Goal: Task Accomplishment & Management: Manage account settings

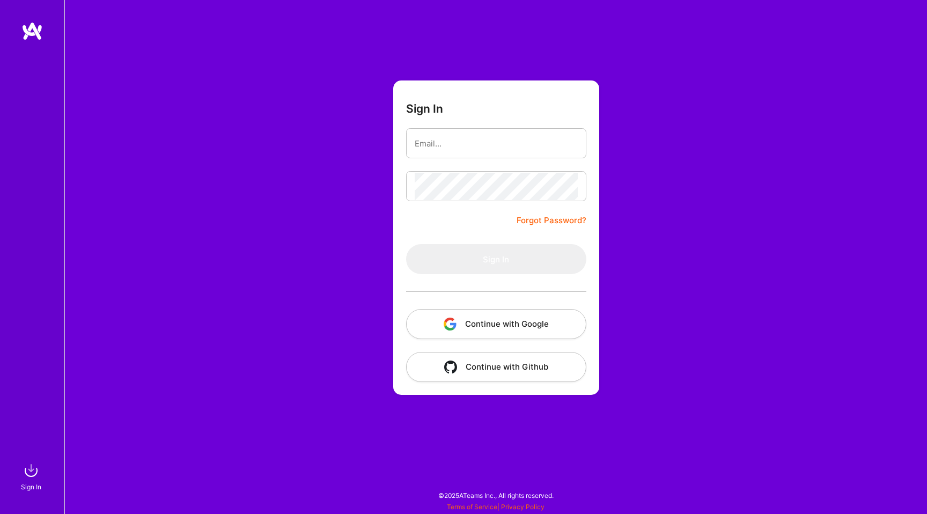
click at [480, 311] on button "Continue with Google" at bounding box center [496, 324] width 180 height 30
click at [462, 367] on button "Continue with Github" at bounding box center [496, 367] width 180 height 30
click at [28, 477] on img at bounding box center [30, 470] width 21 height 21
click at [22, 35] on img at bounding box center [31, 30] width 21 height 19
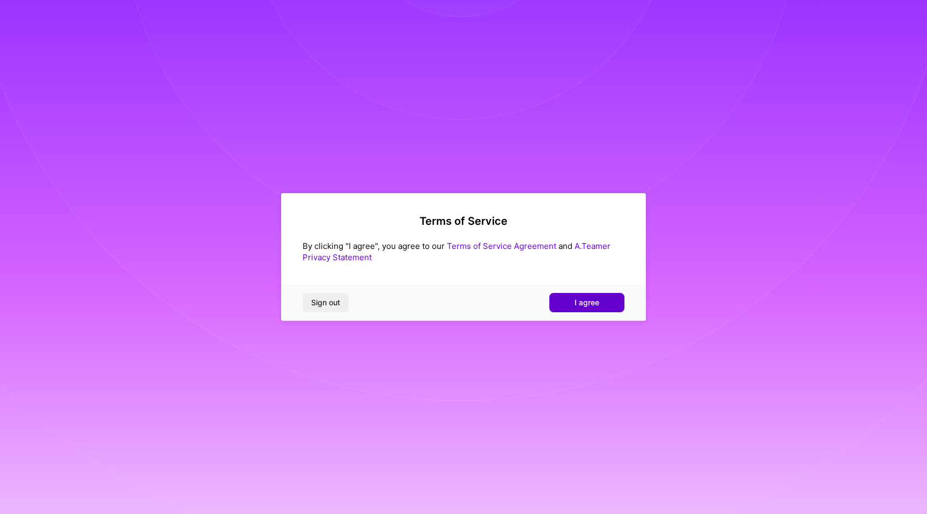
click at [583, 302] on span "I agree" at bounding box center [586, 302] width 25 height 11
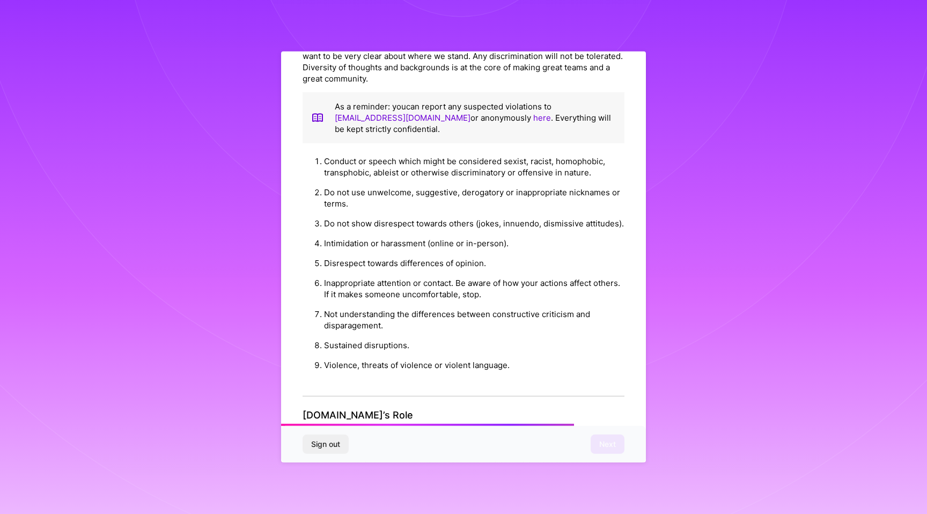
scroll to position [1058, 0]
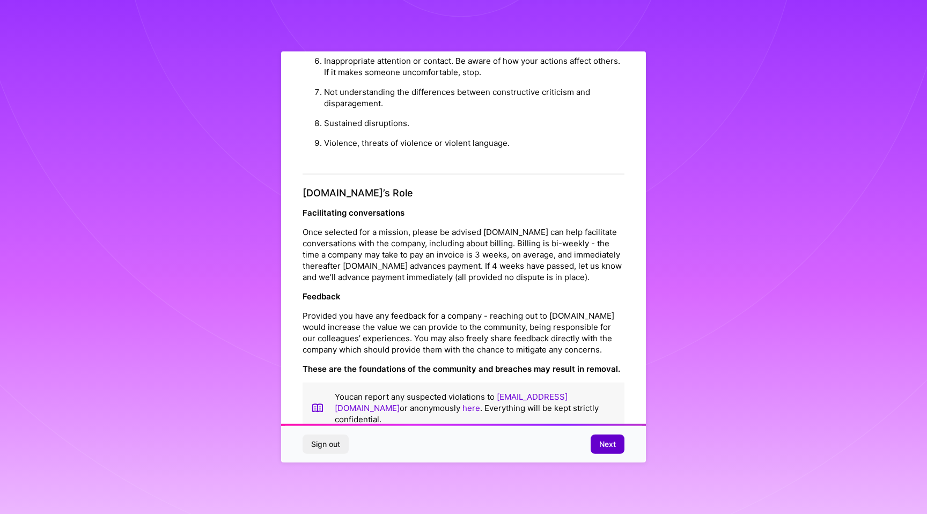
click at [610, 444] on span "Next" at bounding box center [607, 444] width 17 height 11
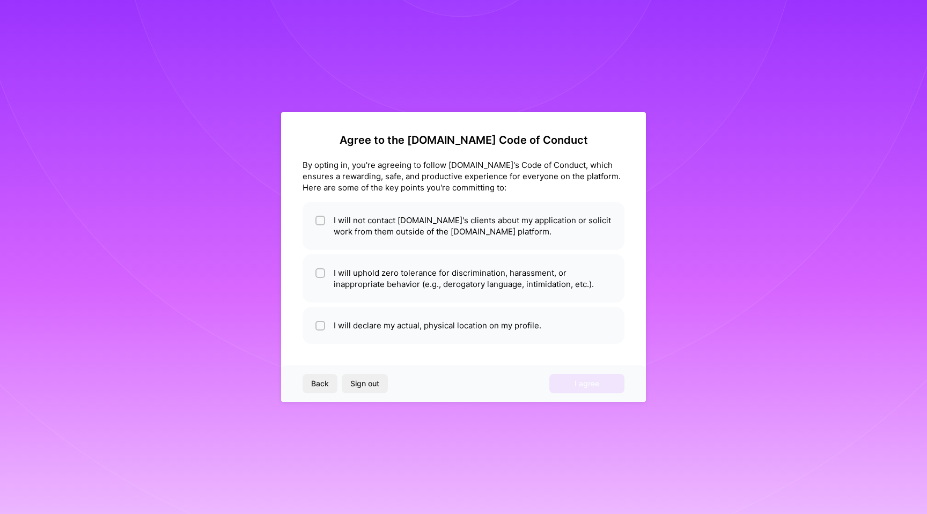
scroll to position [0, 0]
click at [427, 233] on li "I will not contact [DOMAIN_NAME]'s clients about my application or solicit work…" at bounding box center [463, 226] width 322 height 48
checkbox input "true"
click at [420, 283] on li "I will uphold zero tolerance for discrimination, harassment, or inappropriate b…" at bounding box center [463, 278] width 322 height 48
checkbox input "true"
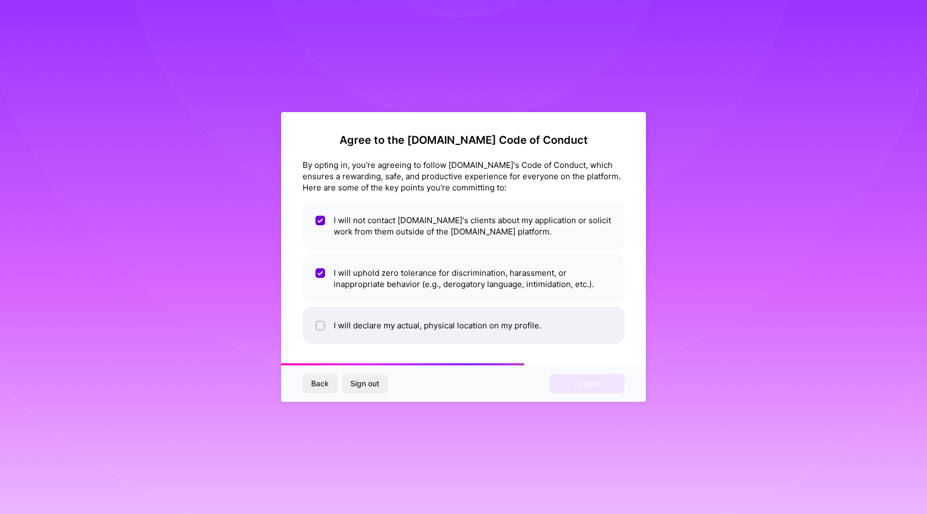
click at [414, 322] on li "I will declare my actual, physical location on my profile." at bounding box center [463, 325] width 322 height 37
checkbox input "true"
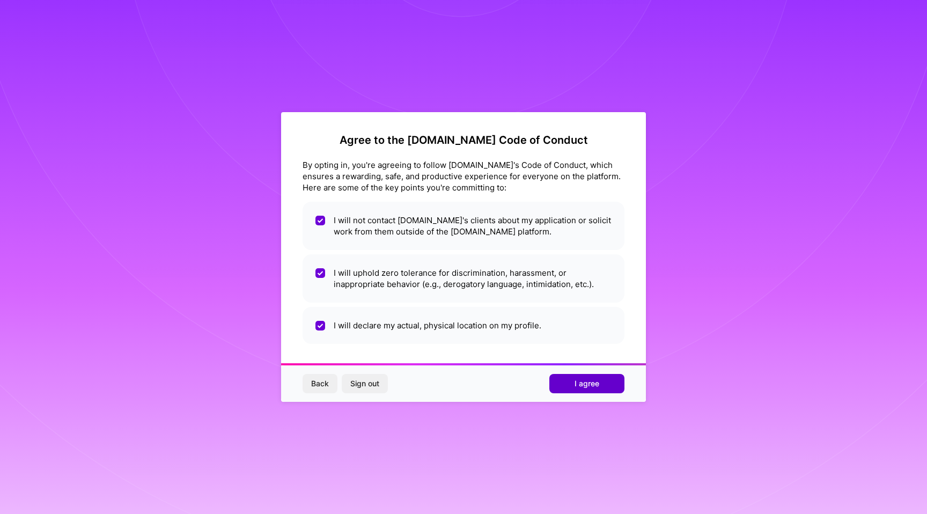
click at [563, 381] on button "I agree" at bounding box center [586, 383] width 75 height 19
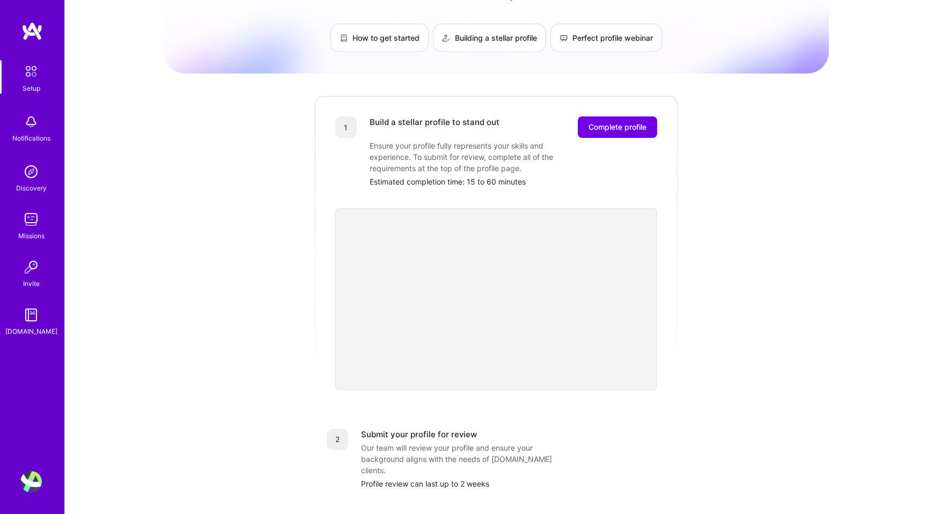
scroll to position [57, 0]
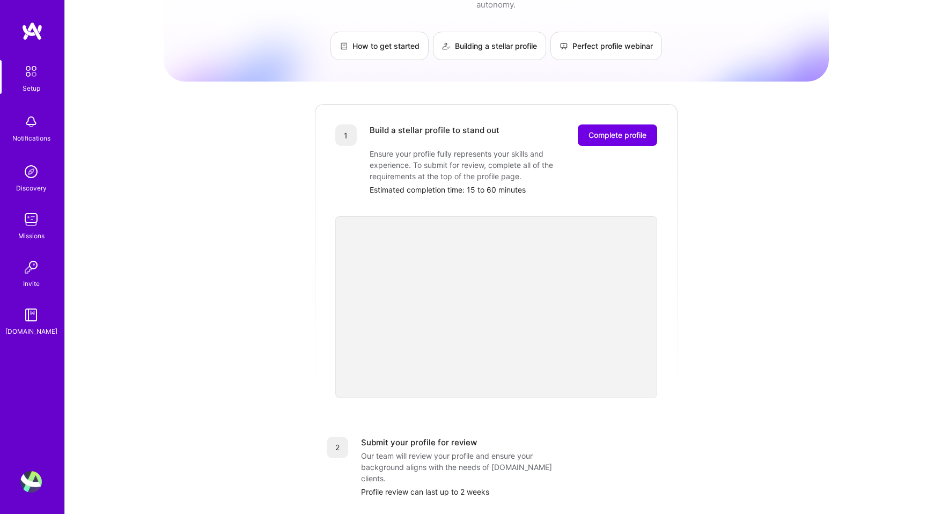
click at [42, 127] on div "Notifications" at bounding box center [31, 127] width 67 height 37
click at [37, 169] on img at bounding box center [30, 171] width 21 height 21
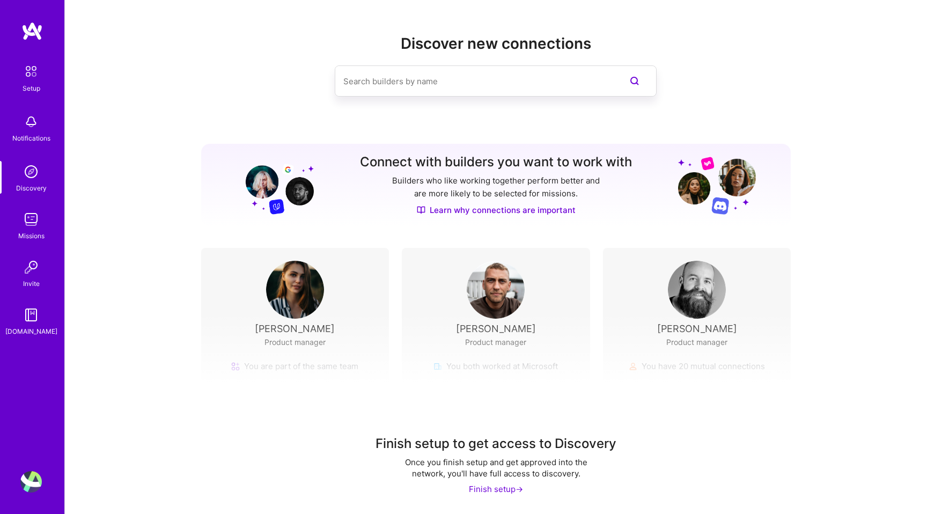
click at [32, 220] on img at bounding box center [30, 219] width 21 height 21
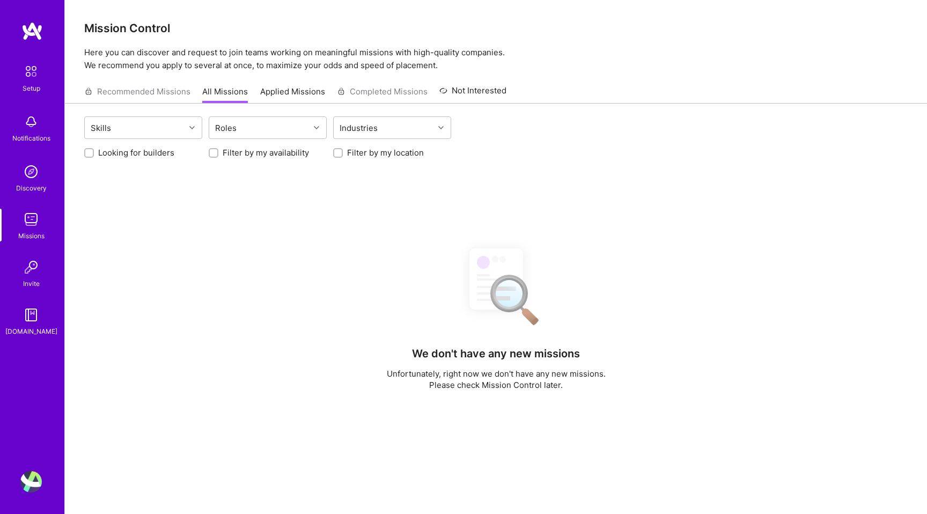
click at [29, 272] on img at bounding box center [30, 266] width 21 height 21
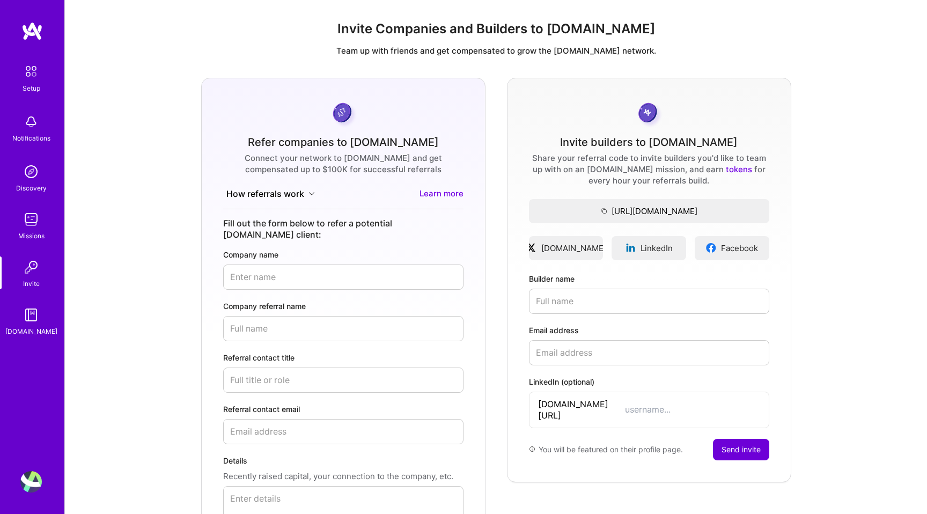
click at [36, 221] on img at bounding box center [30, 219] width 21 height 21
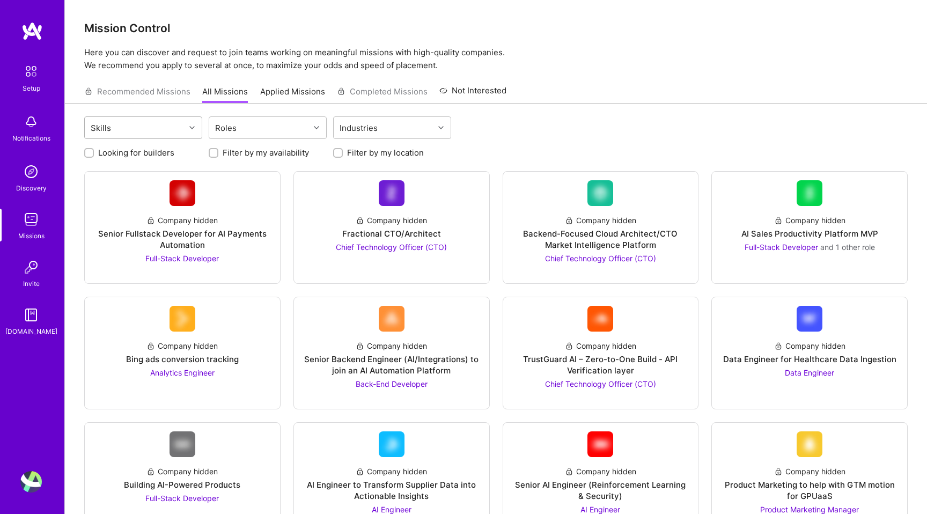
click at [165, 123] on div "Skills" at bounding box center [135, 127] width 100 height 21
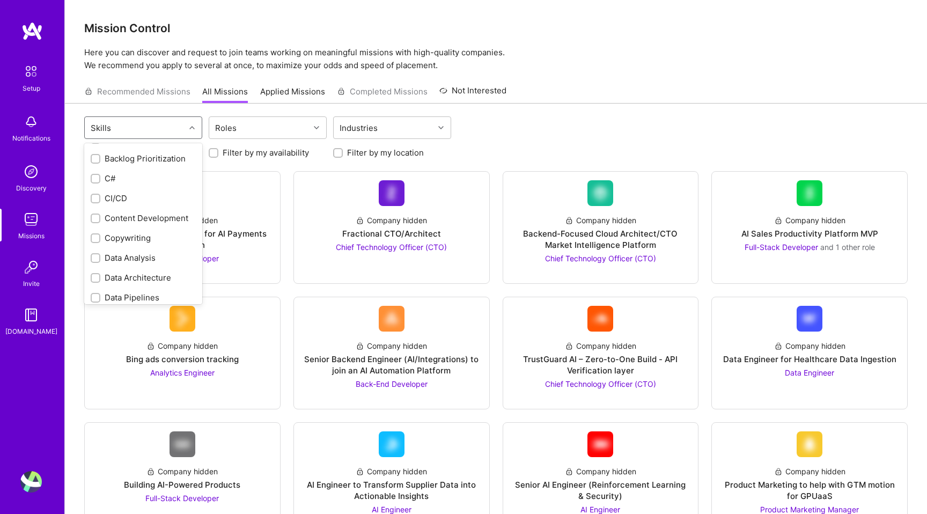
scroll to position [202, 0]
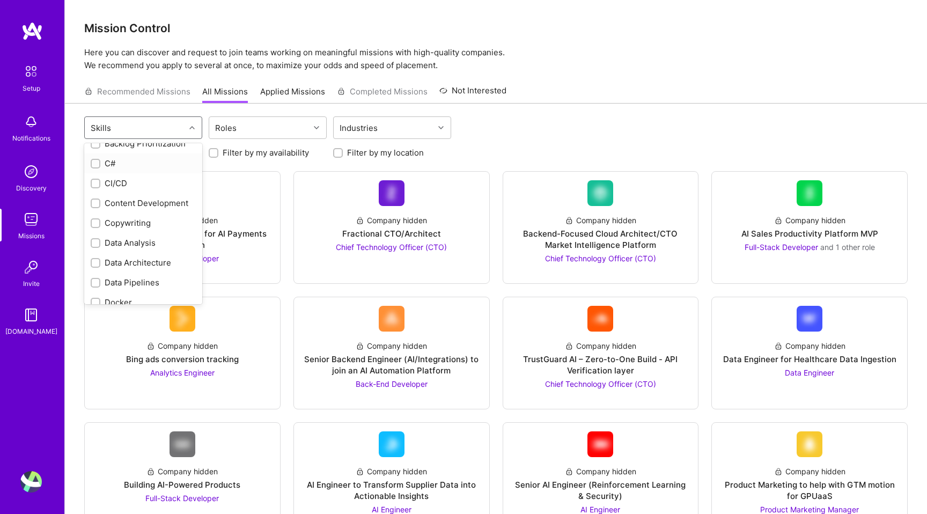
click at [93, 165] on input "checkbox" at bounding box center [97, 164] width 8 height 8
checkbox input "true"
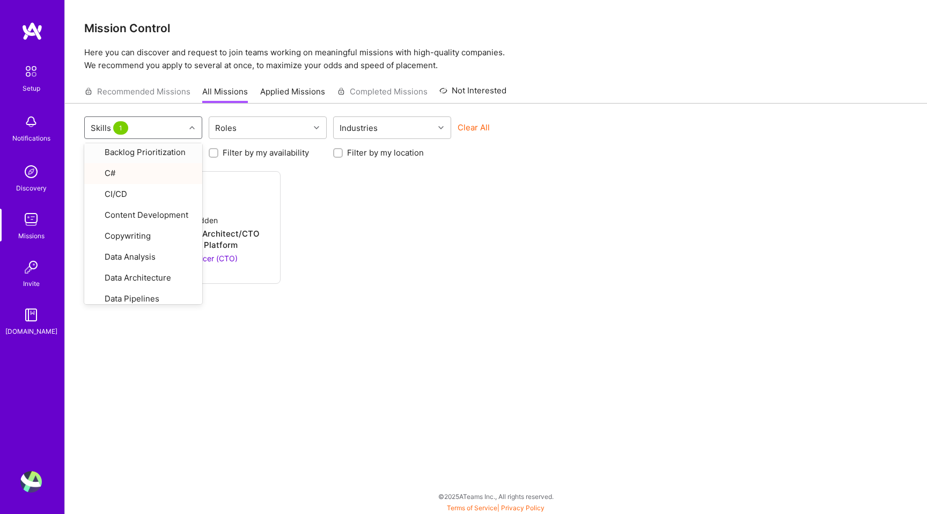
click at [127, 106] on div "option C#, selected. option Backlog Prioritization focused, 10 of 78. 78 result…" at bounding box center [496, 309] width 862 height 411
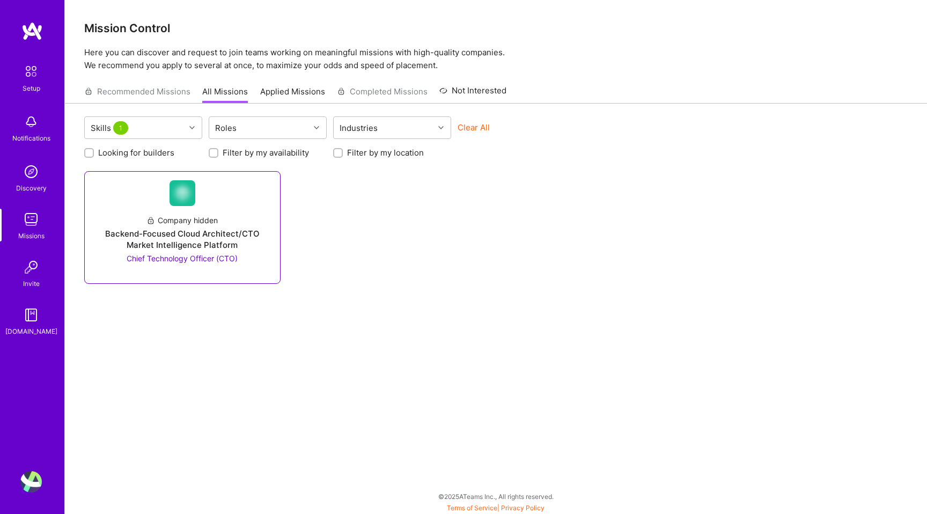
click at [179, 234] on div "Backend-Focused Cloud Architect/CTO Market Intelligence Platform" at bounding box center [182, 239] width 178 height 23
click at [230, 242] on div "Backend-Focused Cloud Architect/CTO Market Intelligence Platform" at bounding box center [182, 239] width 178 height 23
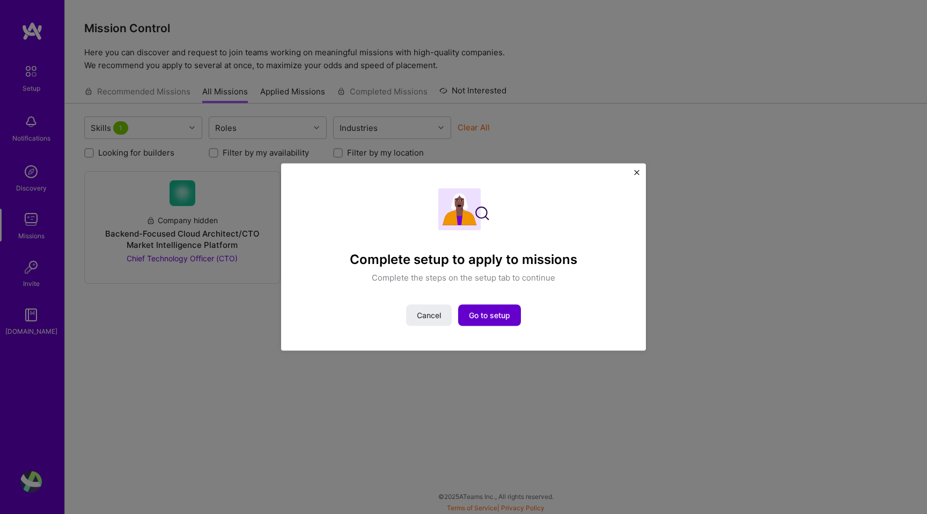
click at [467, 319] on button "Go to setup" at bounding box center [489, 314] width 63 height 21
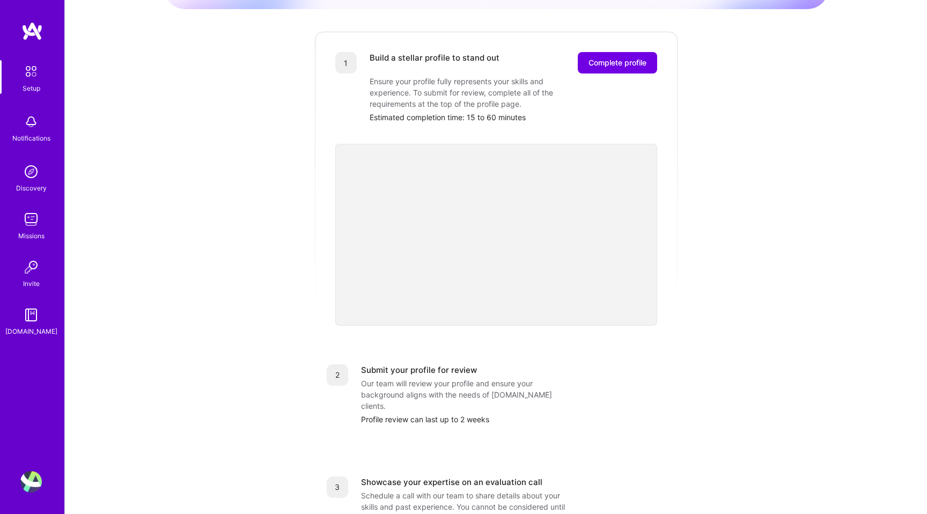
scroll to position [54, 0]
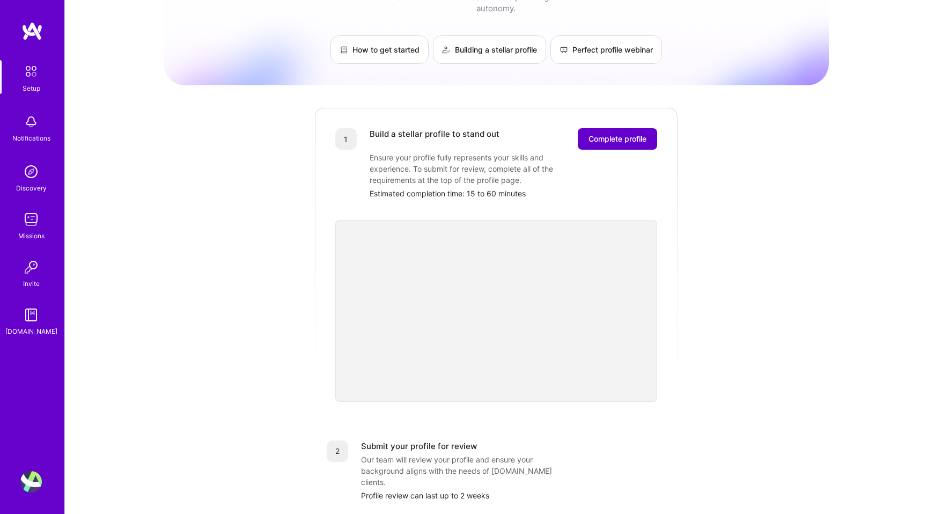
click at [598, 134] on span "Complete profile" at bounding box center [617, 139] width 58 height 11
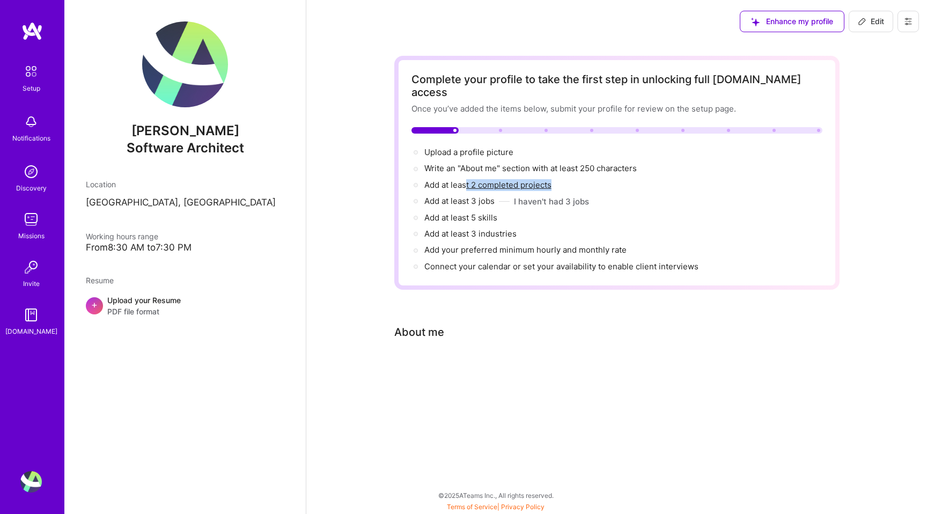
drag, startPoint x: 466, startPoint y: 173, endPoint x: 389, endPoint y: 194, distance: 79.6
click at [389, 194] on div "Complete your profile to take the first step in unlocking full [DOMAIN_NAME] ac…" at bounding box center [616, 232] width 620 height 379
click at [471, 245] on span "Add your preferred minimum hourly and monthly rate →" at bounding box center [530, 250] width 212 height 10
select select "US"
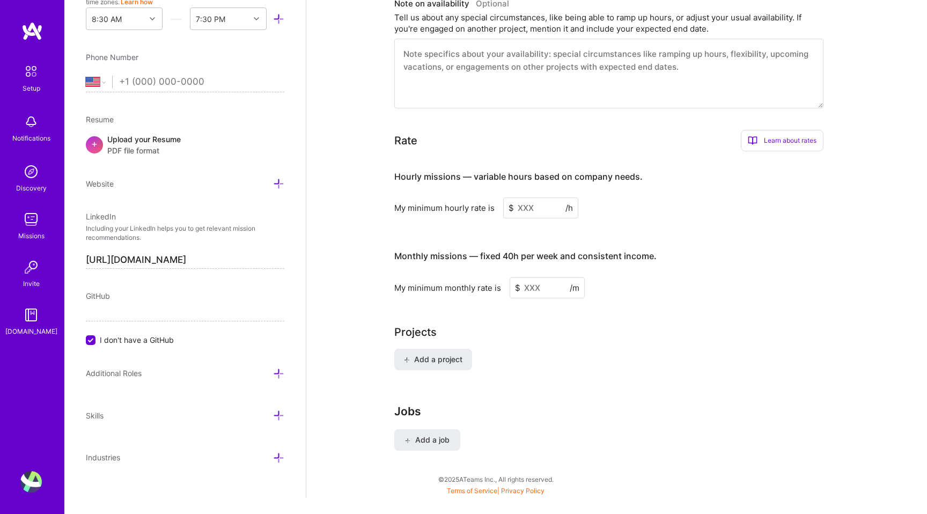
scroll to position [554, 0]
click at [527, 200] on input at bounding box center [540, 210] width 75 height 21
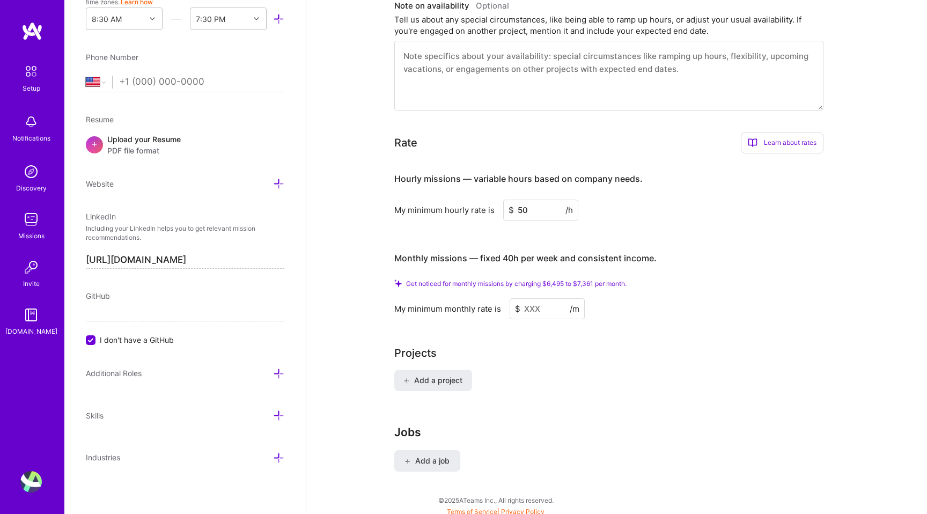
click at [516, 218] on div "Hourly missions — variable hours based on company needs. My minimum hourly rate…" at bounding box center [608, 240] width 429 height 157
click at [533, 299] on input at bounding box center [546, 308] width 75 height 21
click at [538, 200] on input "50" at bounding box center [540, 210] width 75 height 21
type input "5"
type input "6"
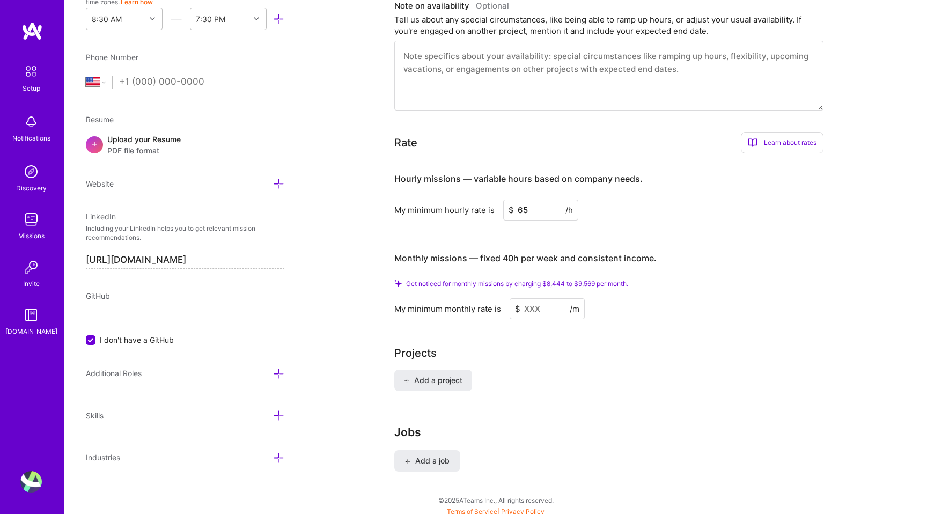
type input "6"
type input "7"
type input "65"
drag, startPoint x: 551, startPoint y: 292, endPoint x: 524, endPoint y: 293, distance: 26.8
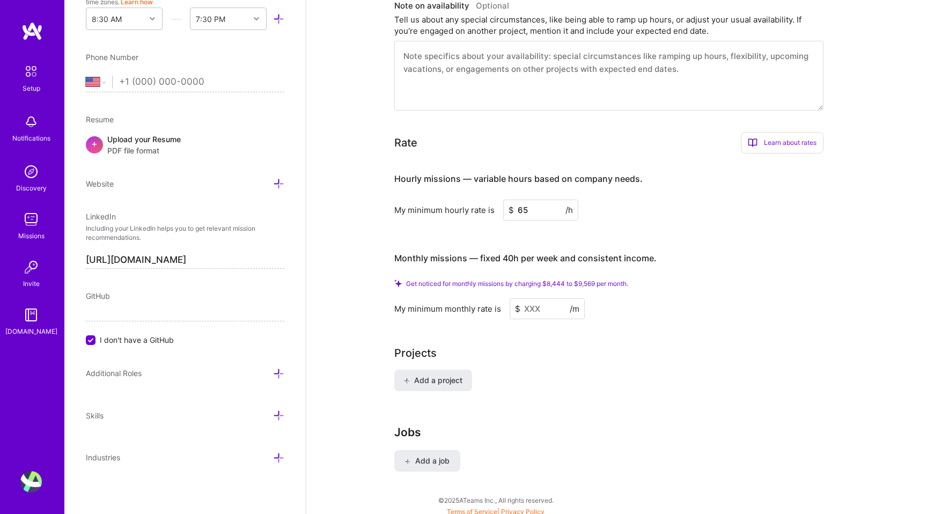
click at [524, 298] on input at bounding box center [546, 308] width 75 height 21
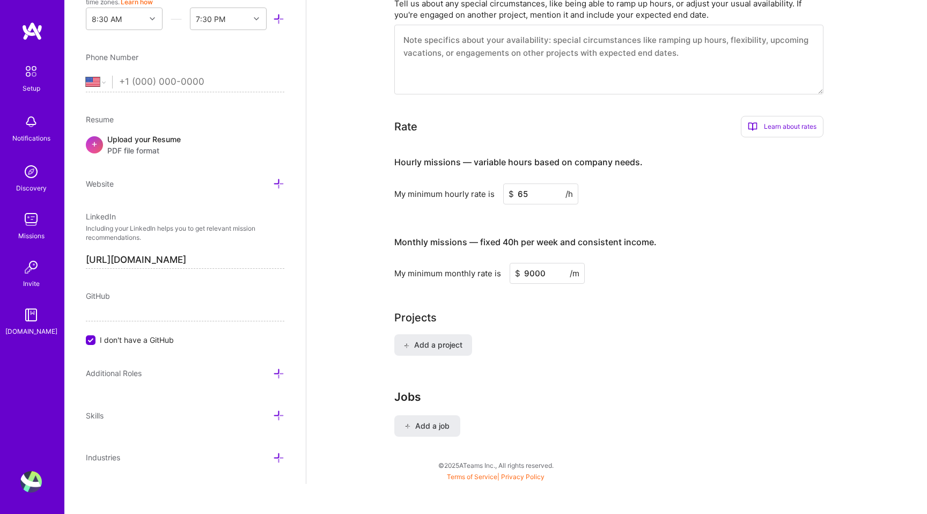
type input "9000"
click at [531, 309] on div "Projects" at bounding box center [616, 317] width 445 height 16
click at [541, 183] on input "65" at bounding box center [540, 193] width 75 height 21
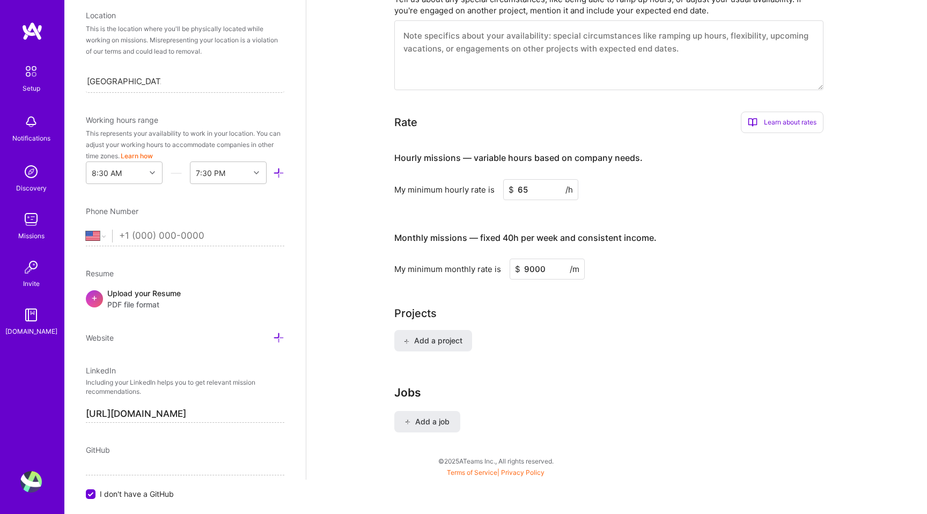
scroll to position [246, 0]
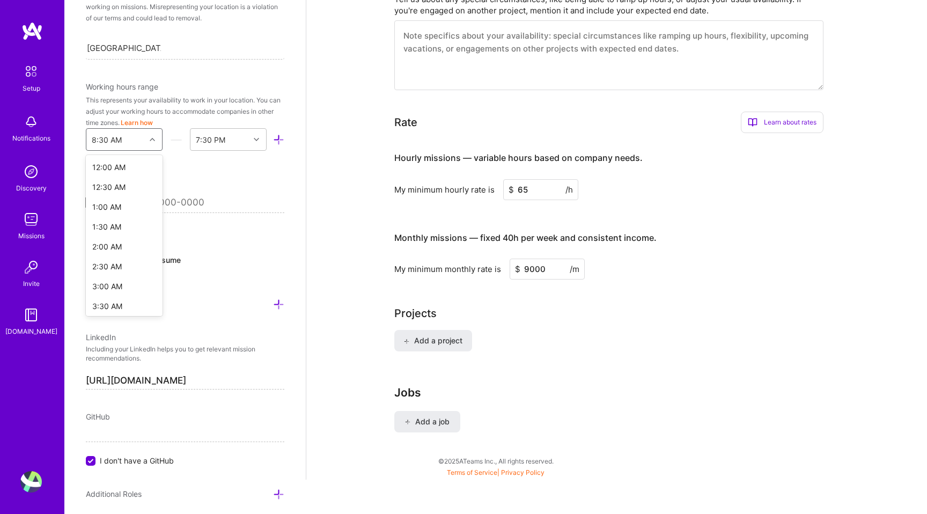
click at [160, 137] on div at bounding box center [153, 139] width 17 height 14
click at [121, 255] on div "10:00 AM" at bounding box center [124, 257] width 77 height 20
click at [233, 142] on div "End Time" at bounding box center [219, 139] width 59 height 21
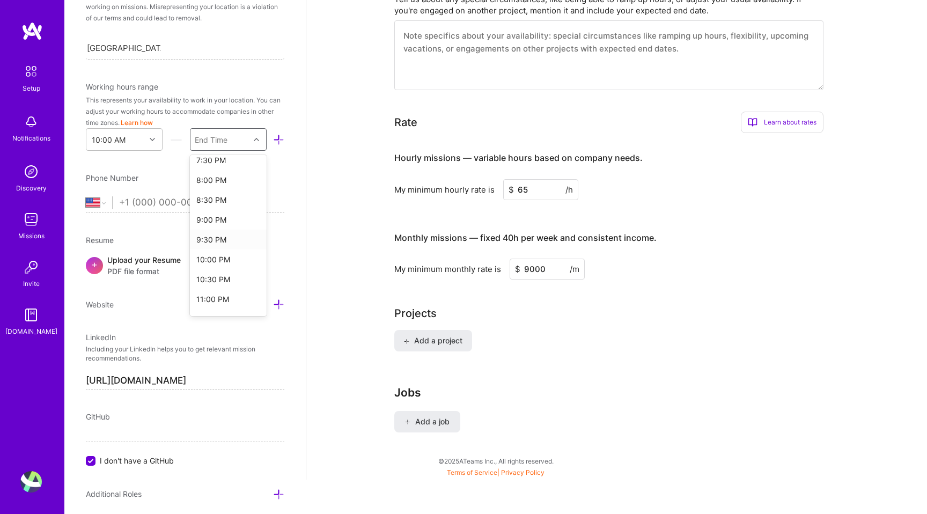
scroll to position [385, 0]
click at [227, 254] on div "10:00 PM" at bounding box center [228, 258] width 77 height 20
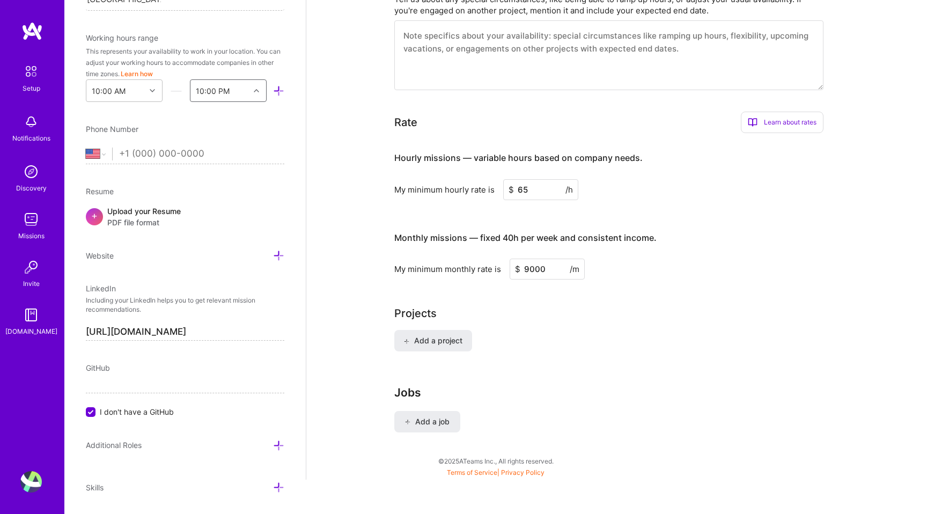
scroll to position [366, 0]
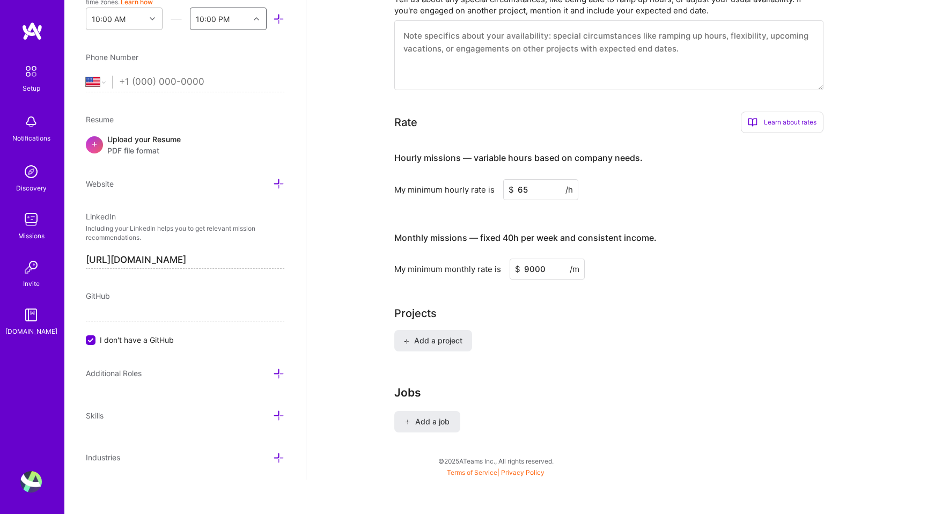
click at [279, 375] on icon at bounding box center [278, 373] width 11 height 11
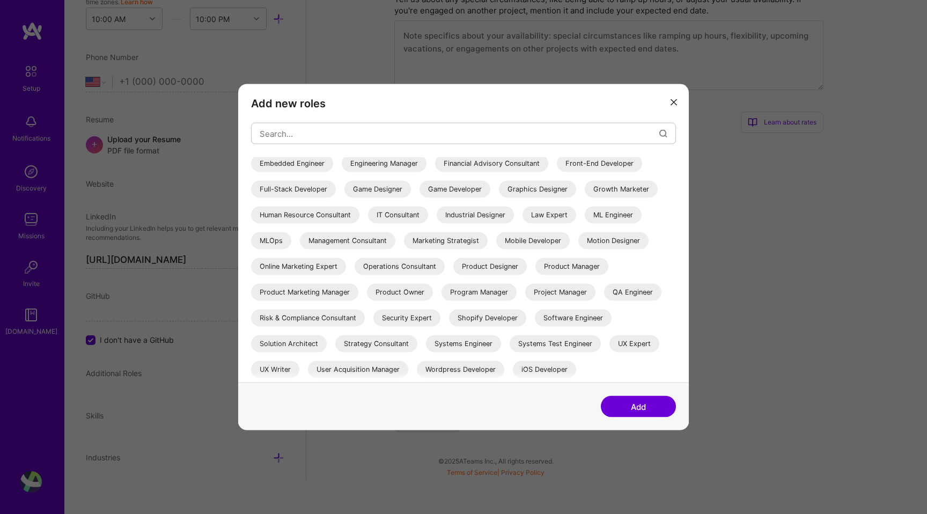
scroll to position [182, 0]
click at [558, 314] on div "Software Engineer" at bounding box center [573, 317] width 77 height 17
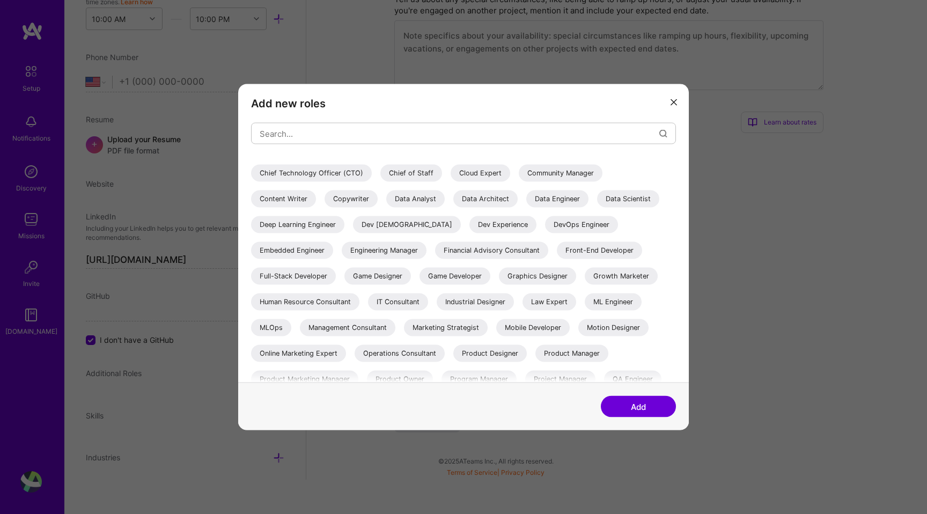
scroll to position [68, 0]
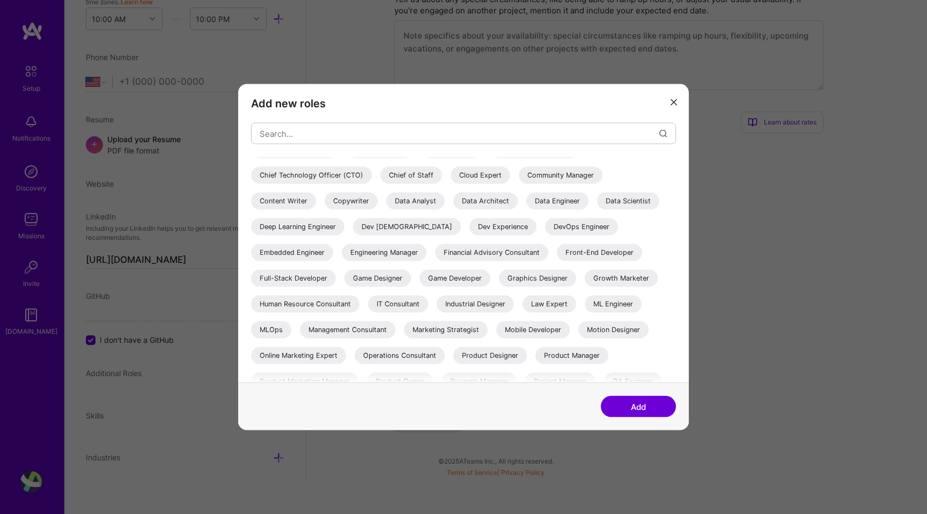
click at [426, 254] on div "Engineering Manager" at bounding box center [384, 252] width 85 height 17
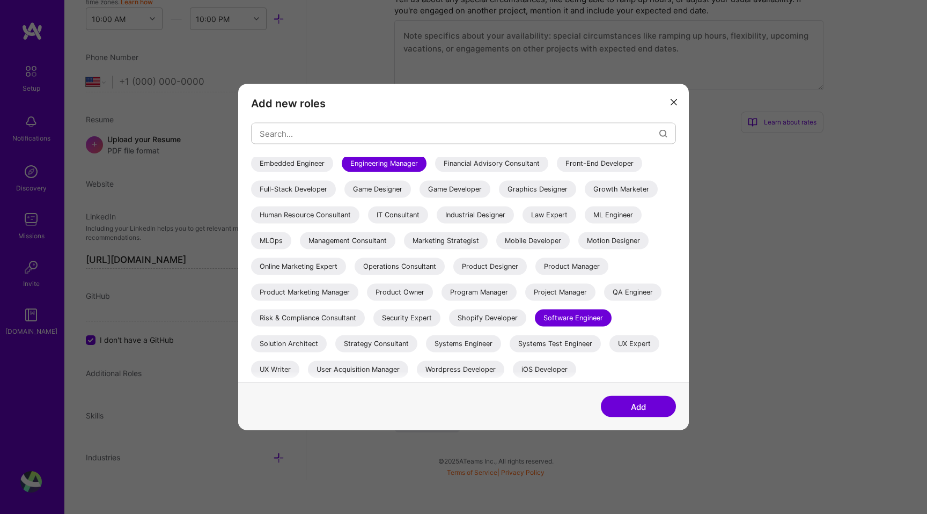
scroll to position [182, 0]
click at [428, 206] on div "IT Consultant" at bounding box center [398, 214] width 60 height 17
click at [647, 410] on button "Add" at bounding box center [638, 406] width 75 height 21
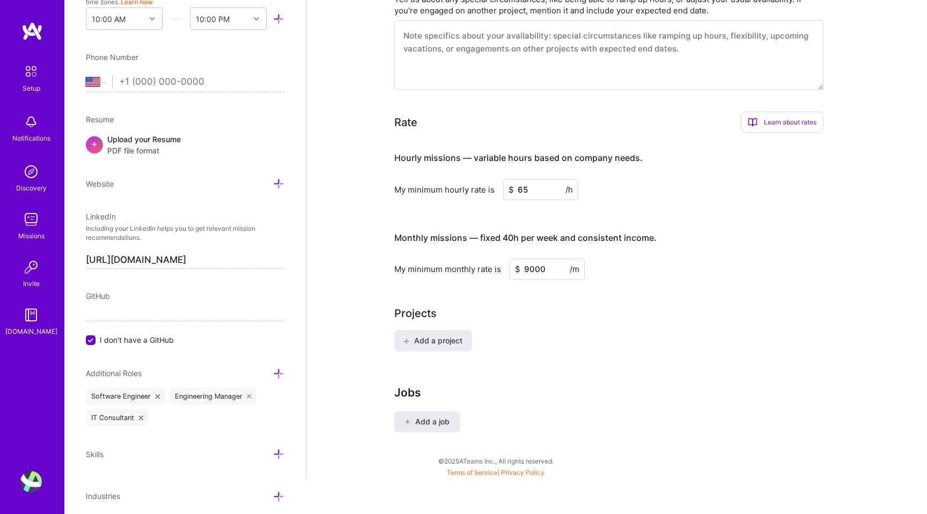
scroll to position [405, 0]
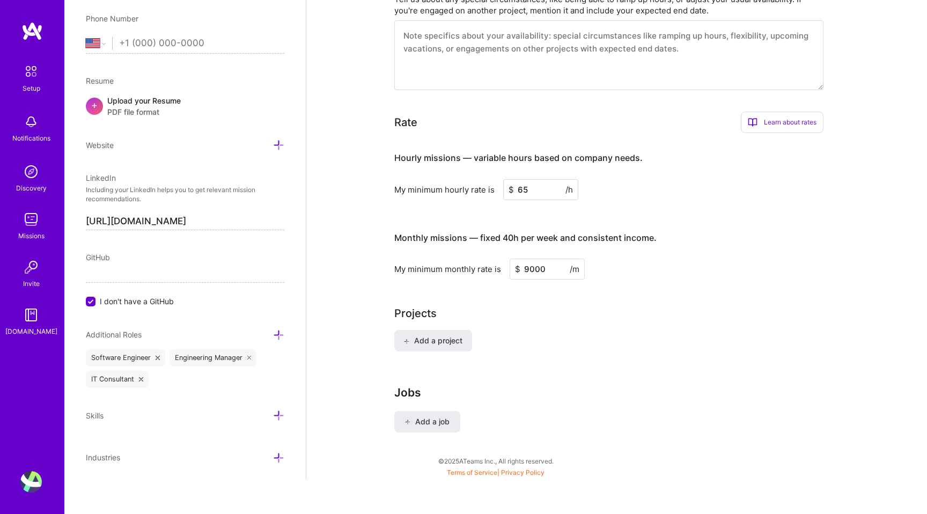
click at [275, 415] on icon at bounding box center [278, 415] width 11 height 11
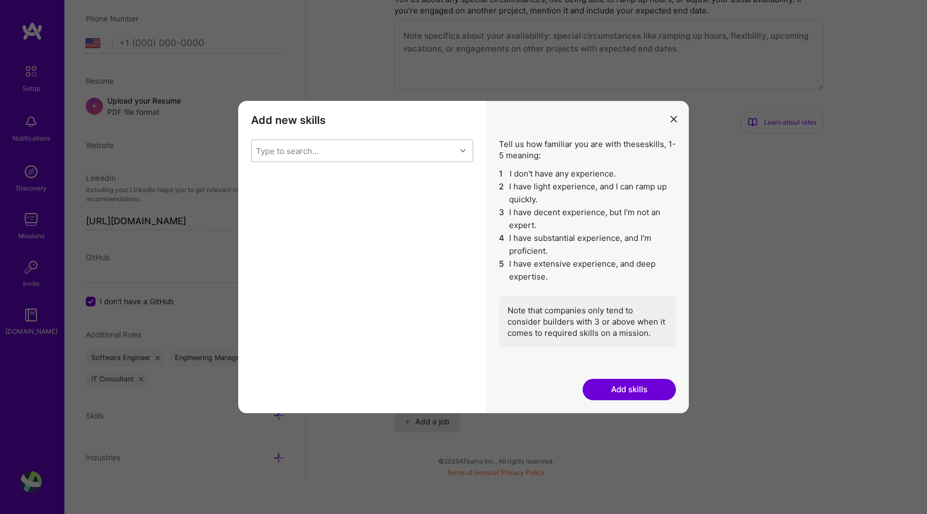
click at [352, 153] on div "Type to search..." at bounding box center [354, 150] width 204 height 21
click at [260, 173] on label "modal" at bounding box center [262, 178] width 10 height 11
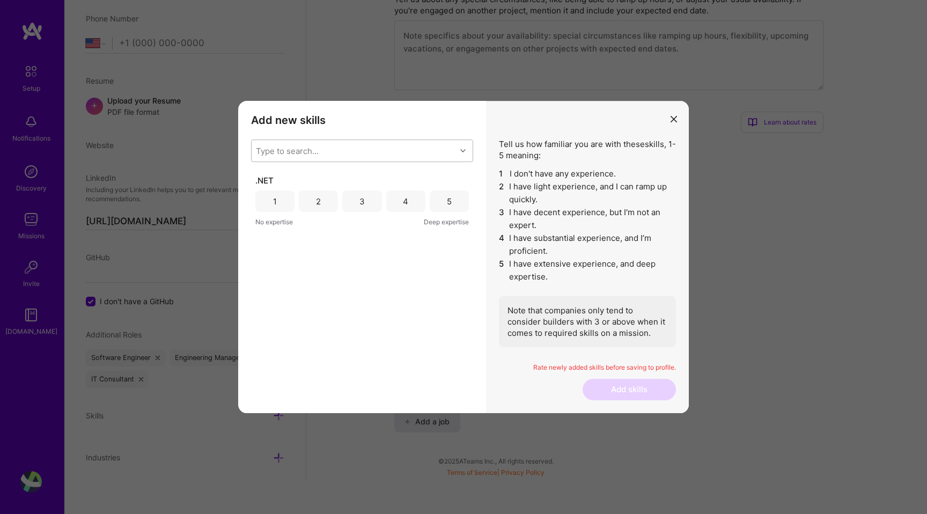
click at [305, 156] on div "Type to search..." at bounding box center [287, 150] width 63 height 11
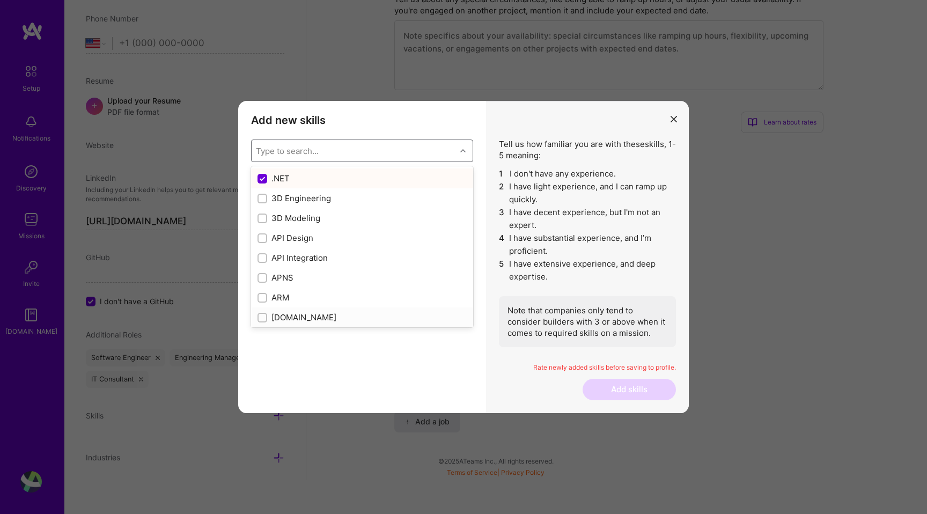
click at [261, 319] on input "modal" at bounding box center [264, 318] width 8 height 8
checkbox input "true"
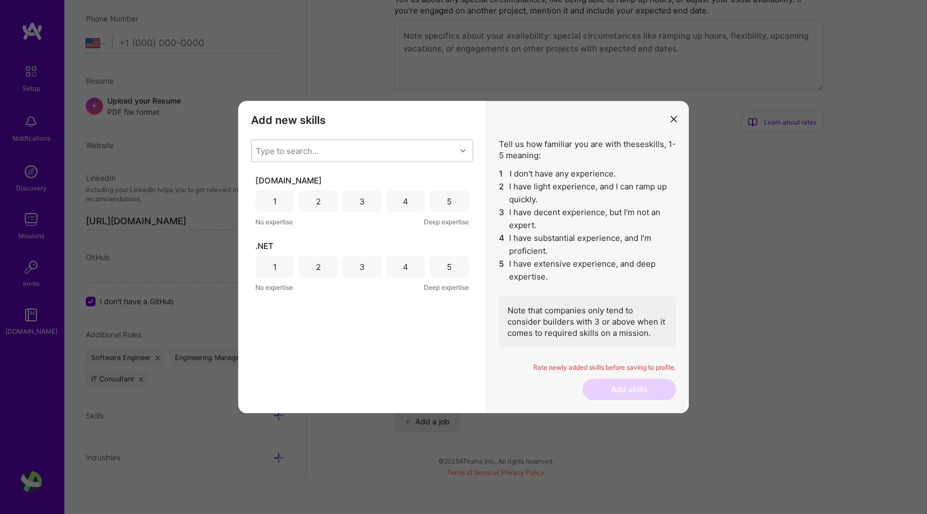
click at [347, 127] on div "Add new skills Tell us how familiar you are with given skills, using between 1 …" at bounding box center [362, 257] width 248 height 312
click at [453, 206] on div "5" at bounding box center [449, 200] width 39 height 21
click at [454, 267] on div "5" at bounding box center [449, 266] width 39 height 21
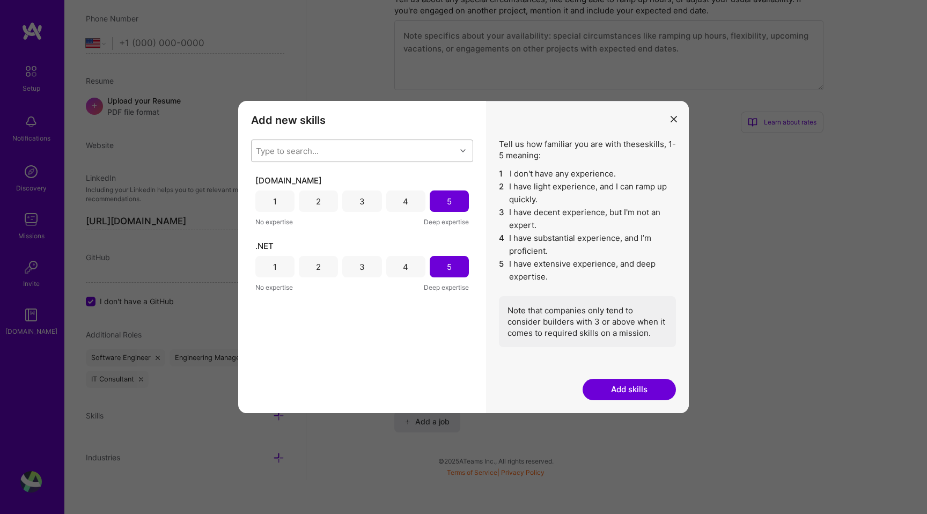
click at [367, 148] on div "Type to search..." at bounding box center [354, 150] width 204 height 21
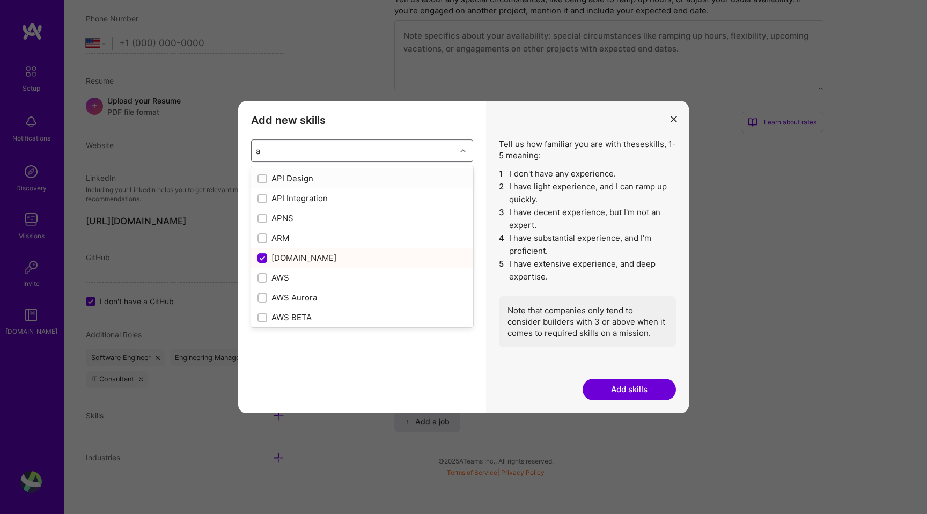
type input "az"
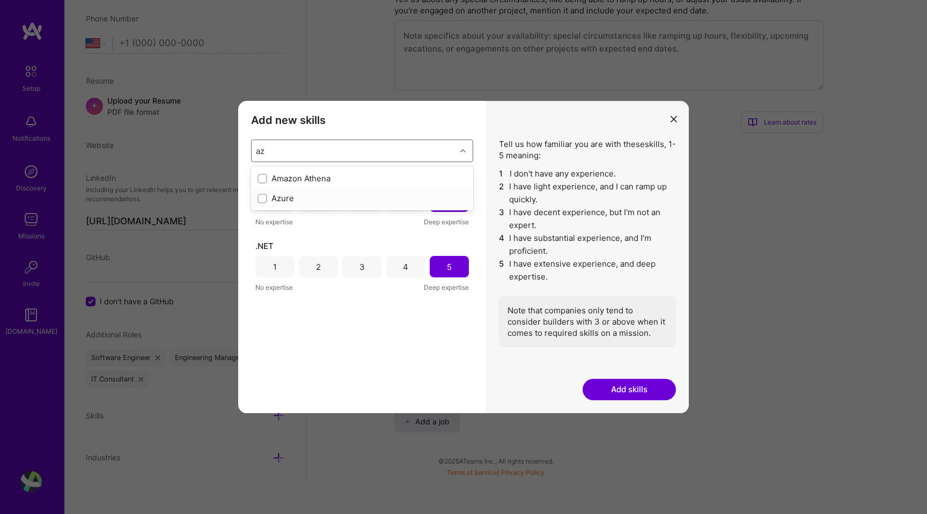
click at [262, 194] on div "modal" at bounding box center [262, 199] width 10 height 10
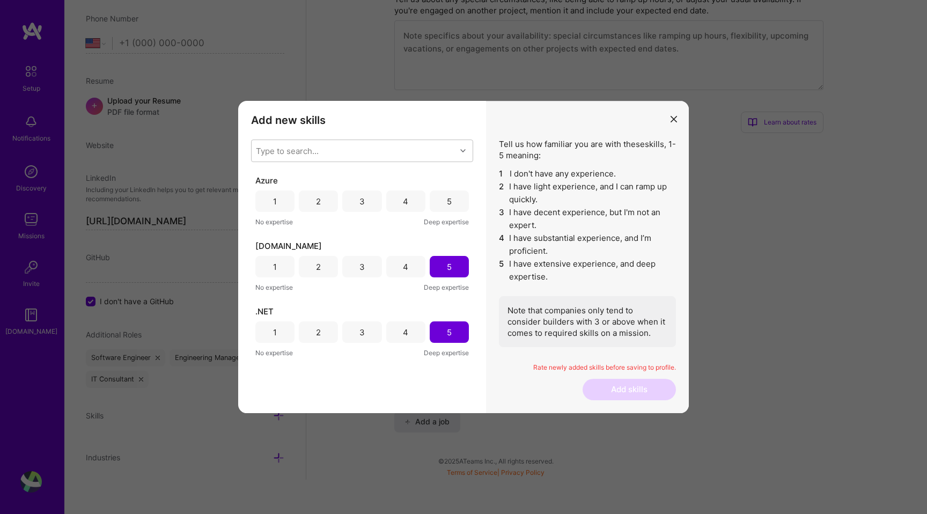
click at [446, 205] on div "5" at bounding box center [449, 200] width 39 height 21
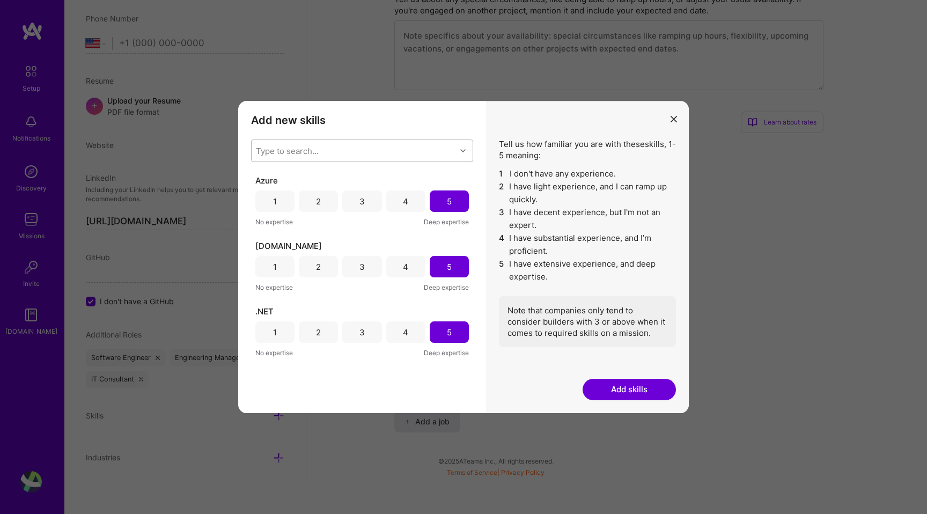
click at [340, 159] on div "Type to search..." at bounding box center [354, 150] width 204 height 21
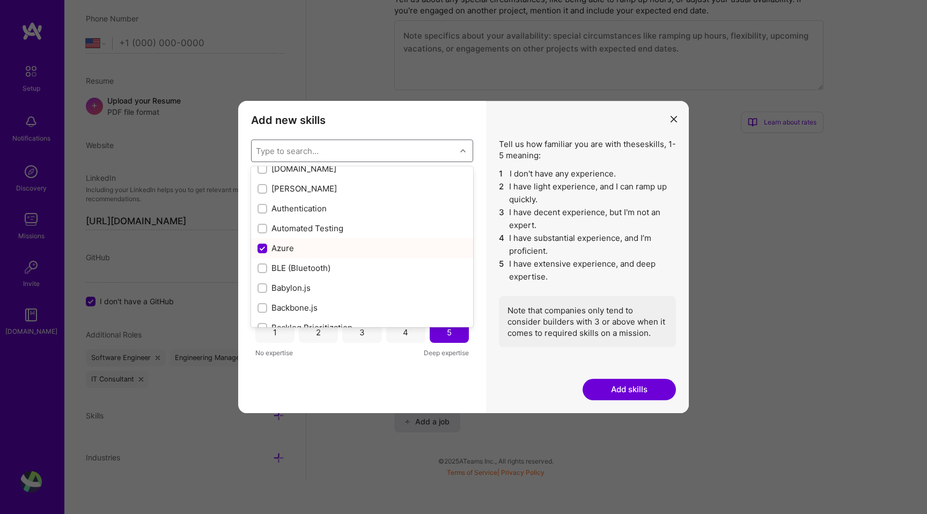
scroll to position [804, 0]
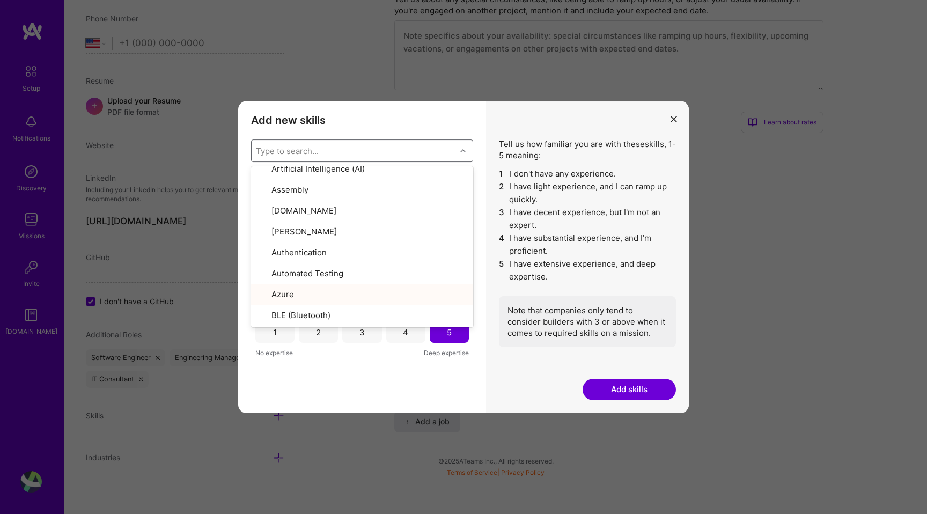
click at [645, 387] on button "Add skills" at bounding box center [628, 389] width 93 height 21
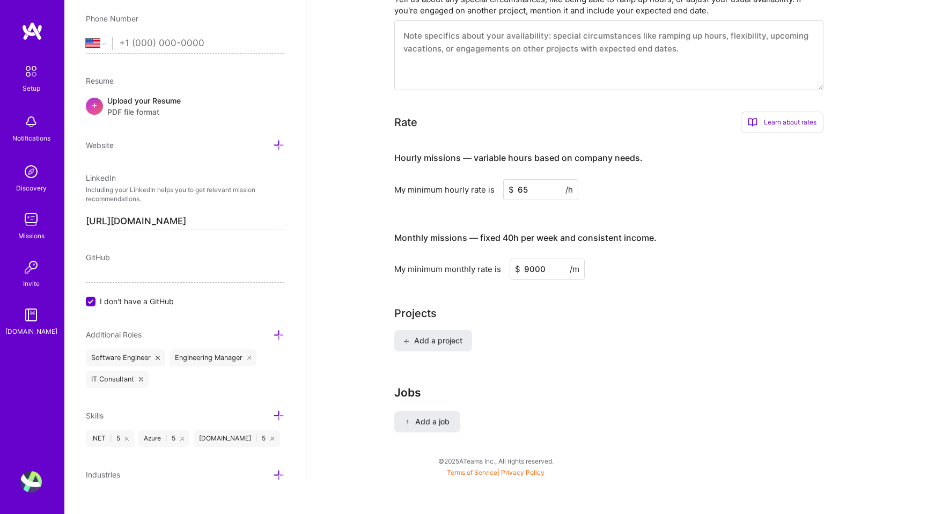
scroll to position [422, 0]
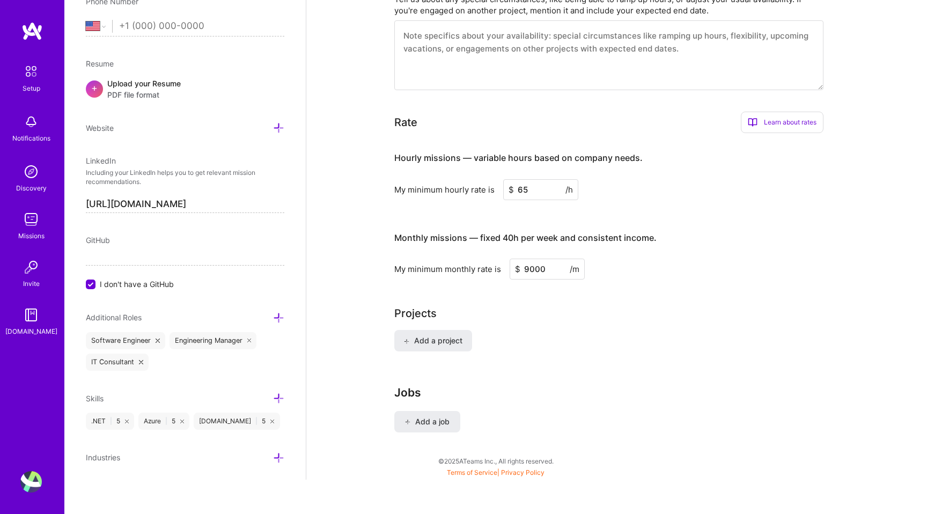
click at [173, 457] on div "Industries" at bounding box center [185, 457] width 198 height 12
click at [274, 459] on icon at bounding box center [278, 457] width 11 height 11
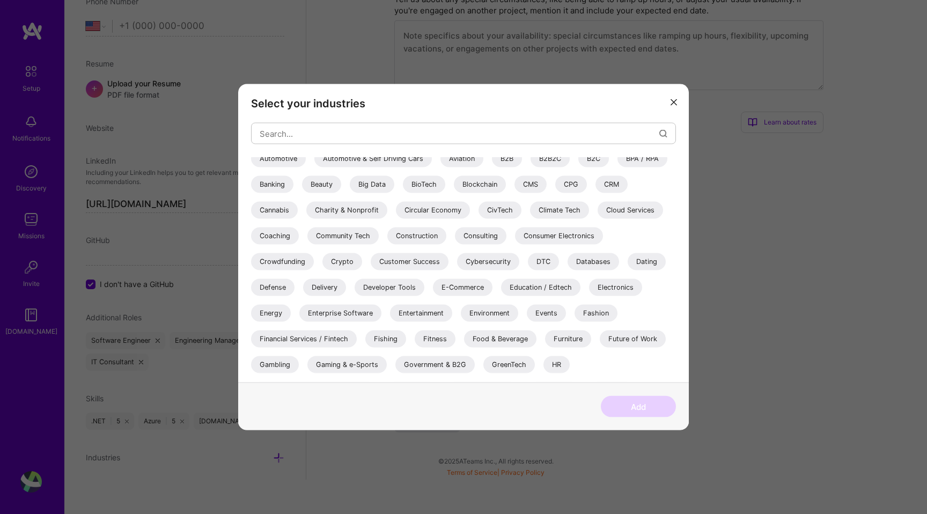
scroll to position [311, 0]
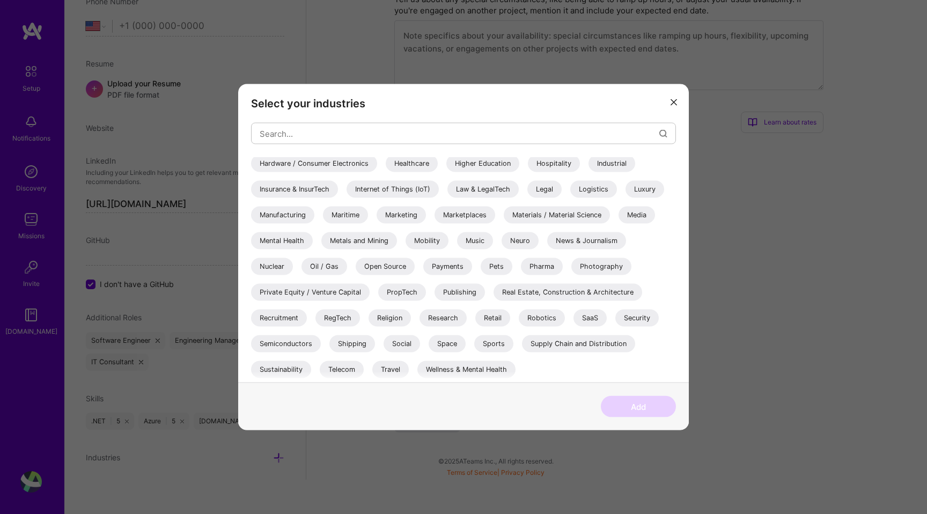
click at [676, 97] on button "modal" at bounding box center [673, 102] width 13 height 18
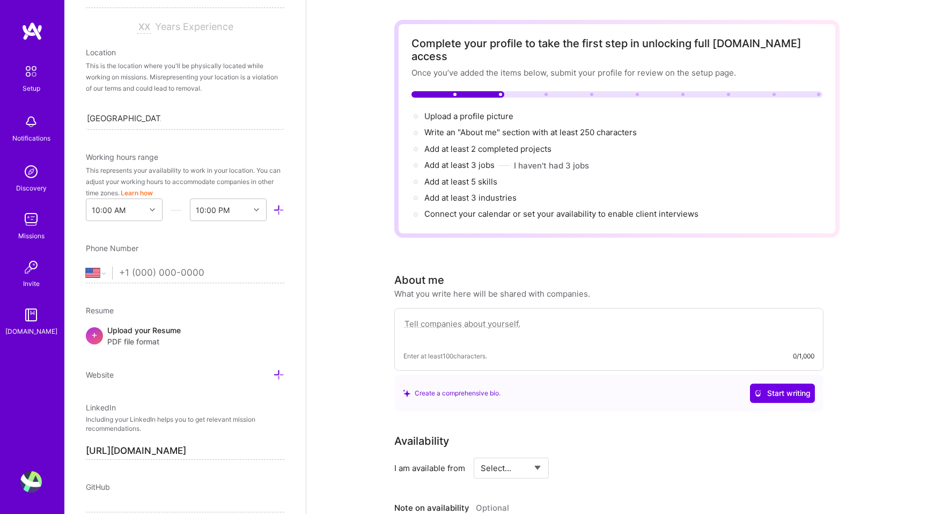
scroll to position [0, 0]
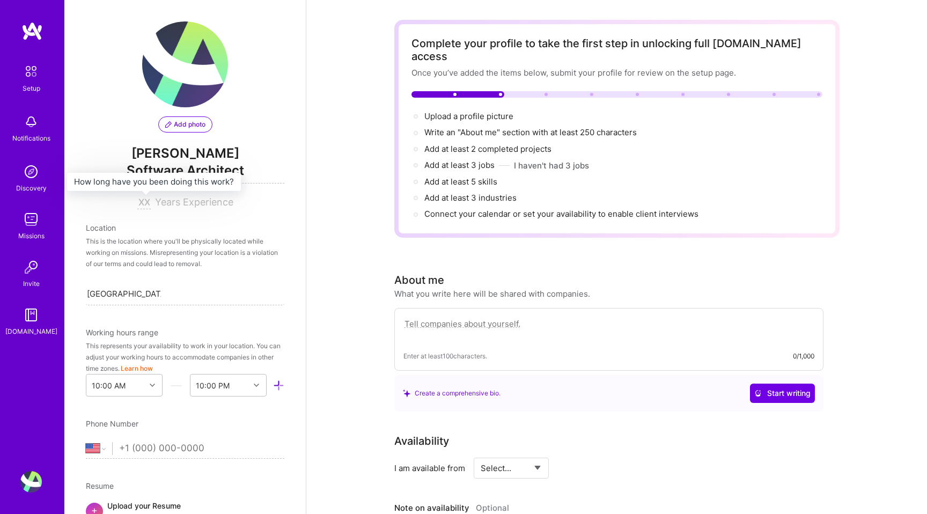
click at [144, 205] on input at bounding box center [143, 202] width 13 height 13
type input "25"
click at [149, 225] on div "Location" at bounding box center [185, 227] width 198 height 11
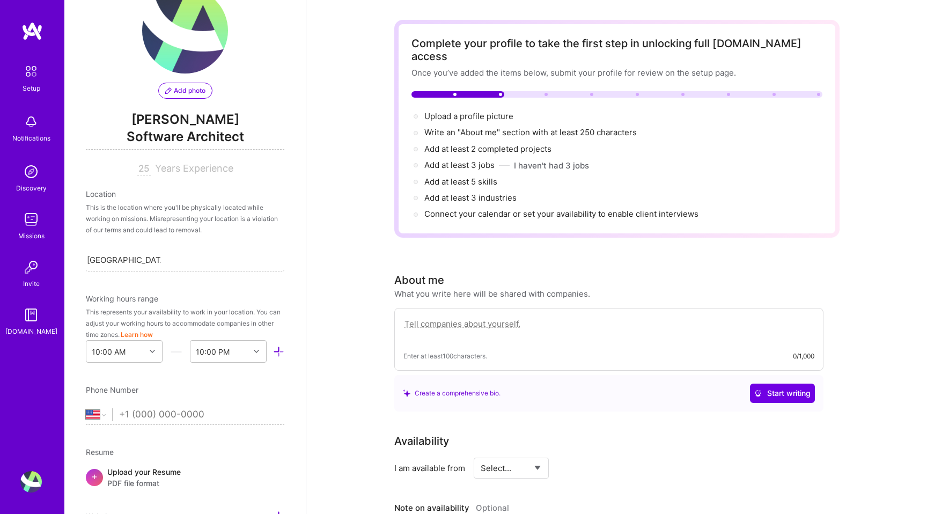
scroll to position [41, 0]
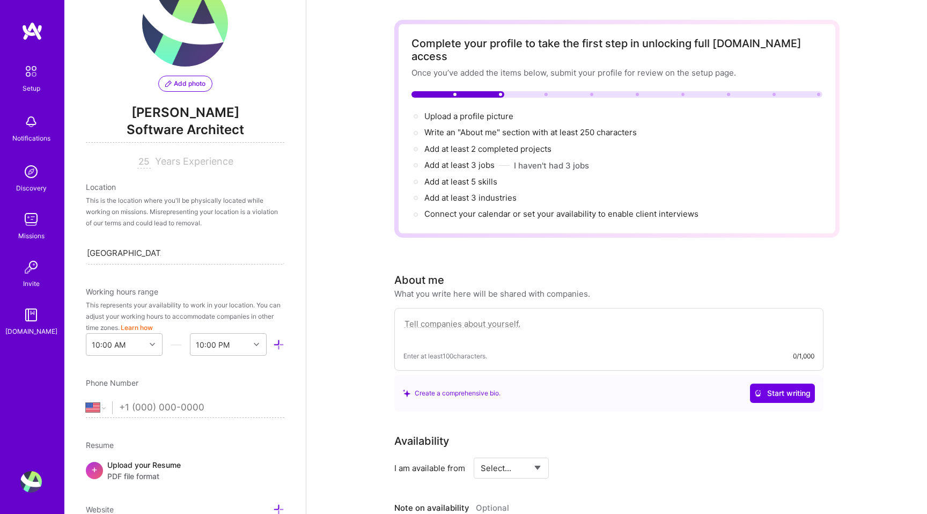
click at [163, 217] on div "This is the location where you'll be physically located while working on missio…" at bounding box center [185, 212] width 198 height 34
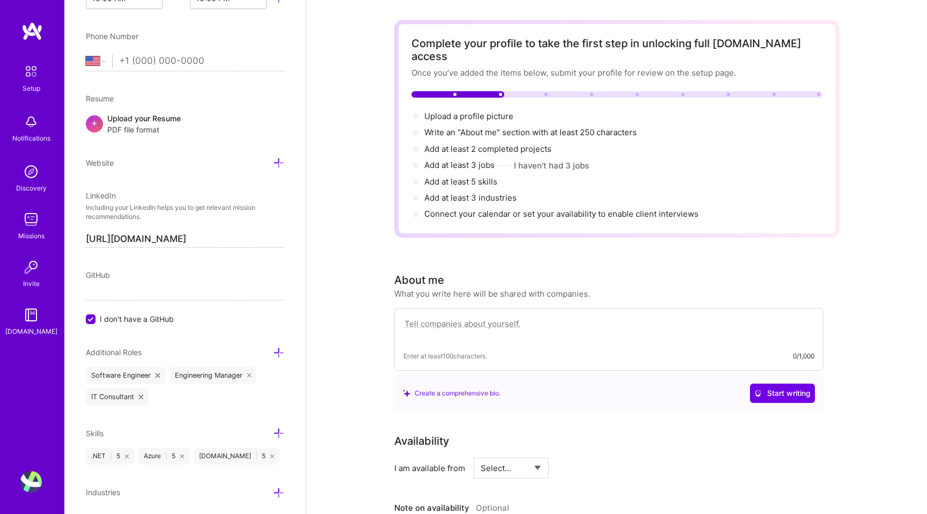
scroll to position [390, 0]
click at [106, 63] on select "[GEOGRAPHIC_DATA] [GEOGRAPHIC_DATA] [GEOGRAPHIC_DATA] [GEOGRAPHIC_DATA] [US_STA…" at bounding box center [99, 57] width 26 height 13
select select "HU"
click at [86, 51] on select "[GEOGRAPHIC_DATA] [GEOGRAPHIC_DATA] [GEOGRAPHIC_DATA] [GEOGRAPHIC_DATA] [US_STA…" at bounding box center [99, 57] width 26 height 13
click at [144, 56] on input "tel" at bounding box center [201, 57] width 165 height 31
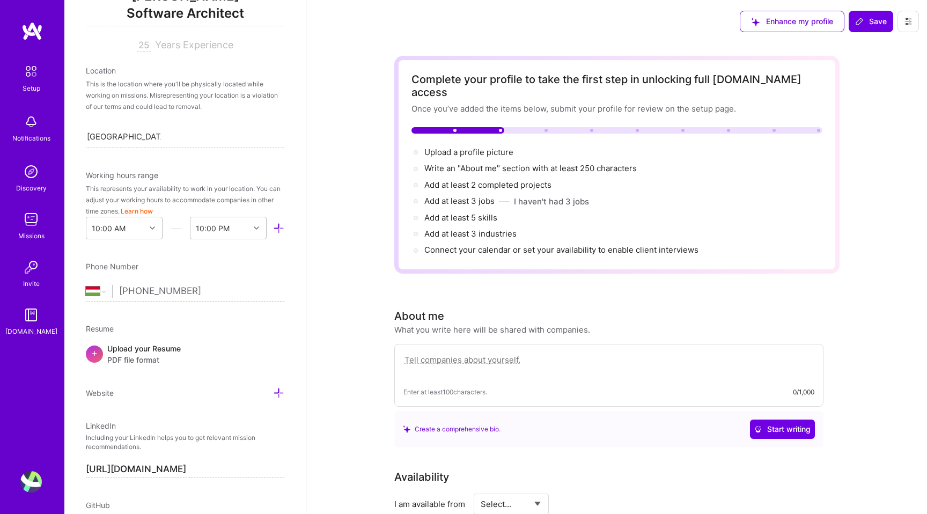
scroll to position [0, 0]
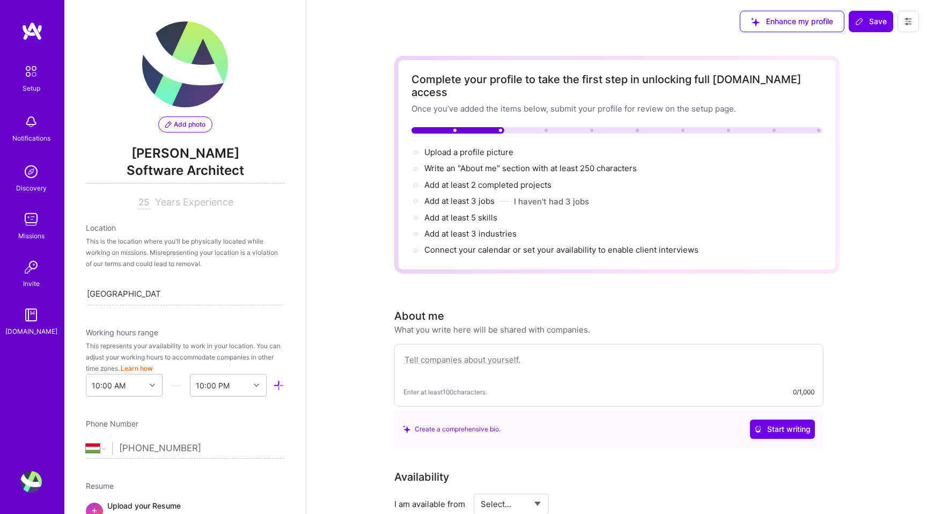
type input "[PHONE_NUMBER]"
click at [543, 353] on textarea at bounding box center [608, 365] width 411 height 25
click at [915, 23] on button at bounding box center [907, 21] width 21 height 21
click at [795, 17] on span "Enhance my profile" at bounding box center [792, 21] width 82 height 11
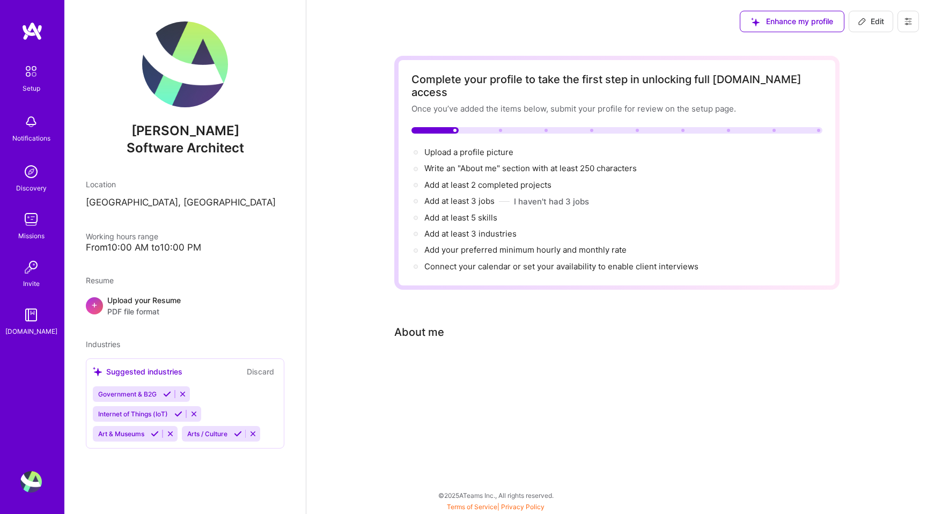
click at [233, 370] on div "Suggested industries Discard" at bounding box center [185, 371] width 184 height 12
click at [165, 364] on div "Suggested industries Discard Government & B2G Internet of Things (IoT) Art & Mu…" at bounding box center [185, 403] width 198 height 90
click at [258, 371] on button "Discard" at bounding box center [260, 371] width 34 height 12
click at [259, 370] on button "Discard" at bounding box center [260, 371] width 34 height 12
click at [119, 365] on div "Suggested industries Discard Government & B2G Internet of Things (IoT) Art & Mu…" at bounding box center [185, 403] width 198 height 90
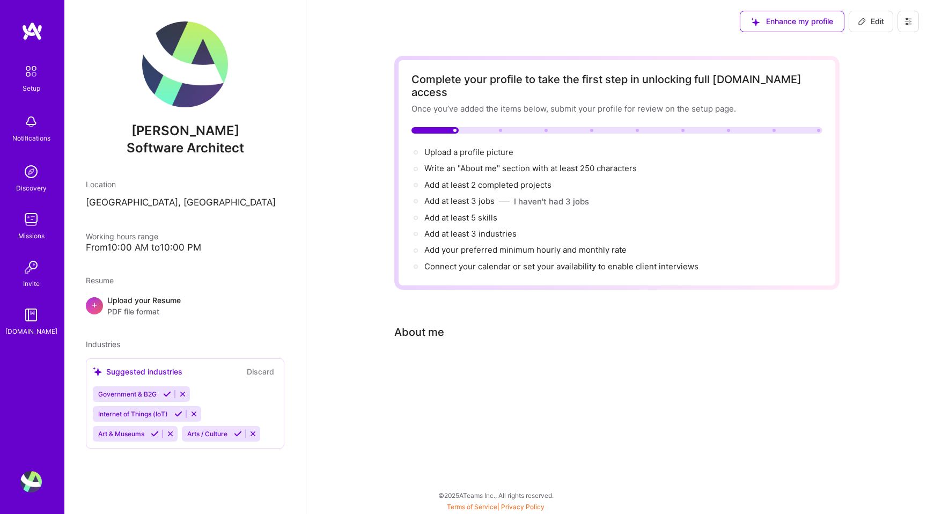
click at [143, 298] on div "Upload your Resume PDF file format" at bounding box center [143, 305] width 73 height 23
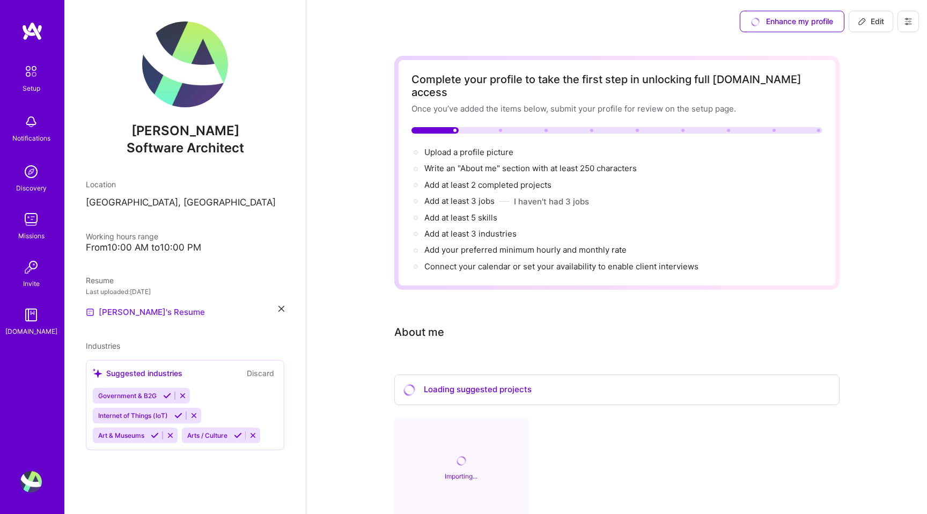
click at [144, 313] on link "[PERSON_NAME]'s Resume" at bounding box center [145, 312] width 119 height 13
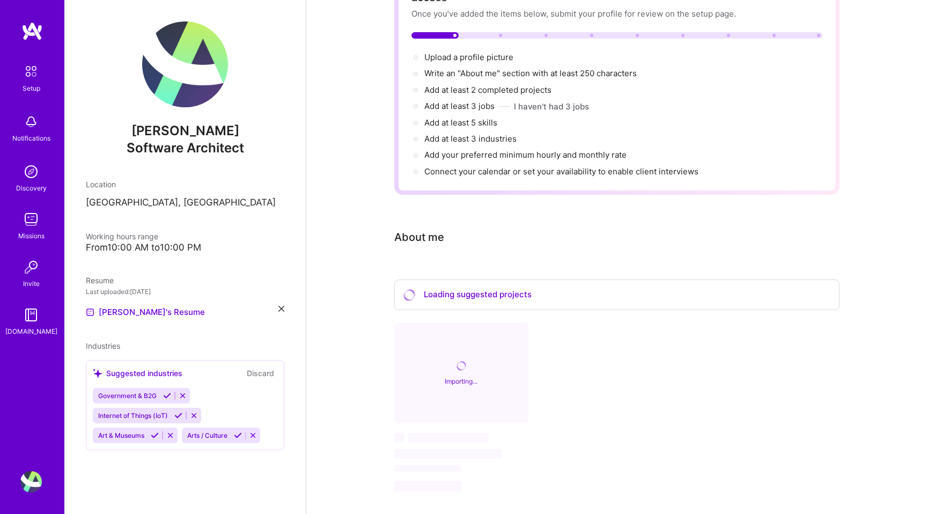
scroll to position [107, 0]
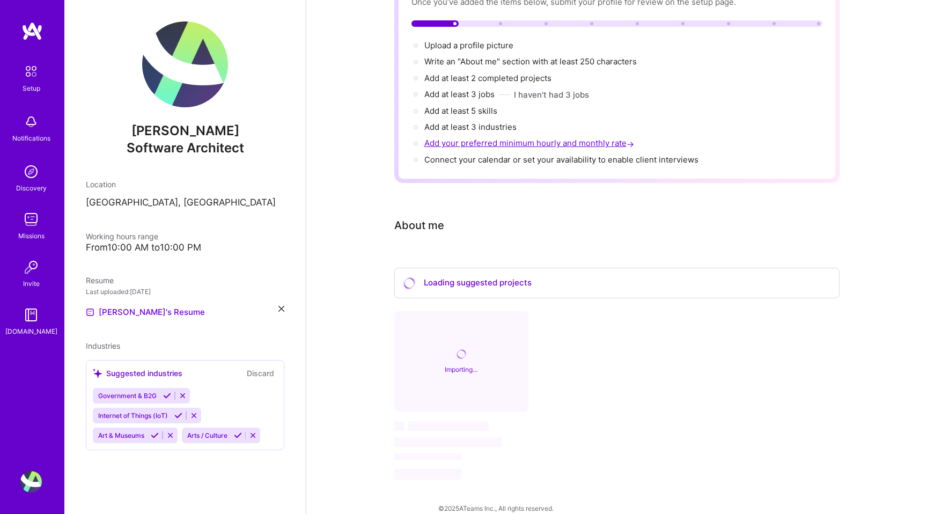
click at [467, 138] on span "Add your preferred minimum hourly and monthly rate →" at bounding box center [530, 143] width 212 height 10
select select "US"
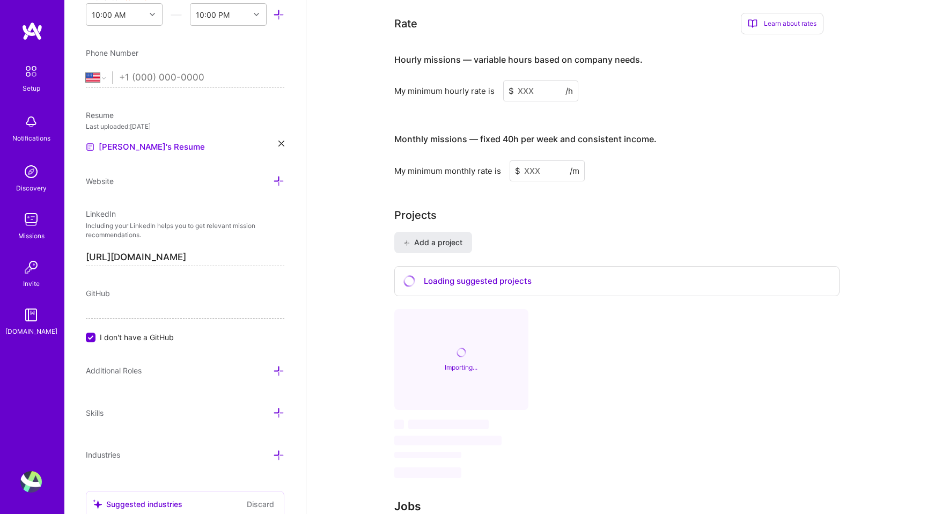
scroll to position [658, 0]
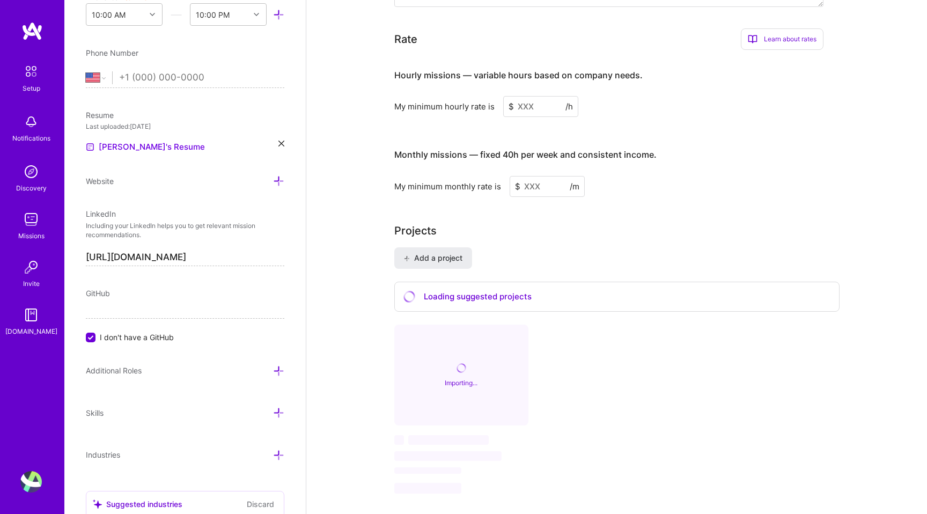
click at [542, 96] on input at bounding box center [540, 106] width 75 height 21
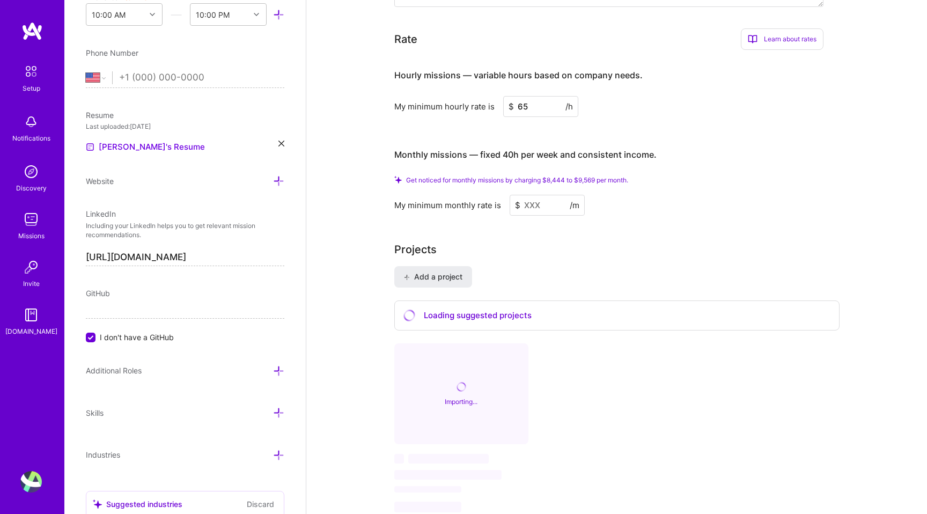
type input "65"
click at [548, 195] on input at bounding box center [546, 205] width 75 height 21
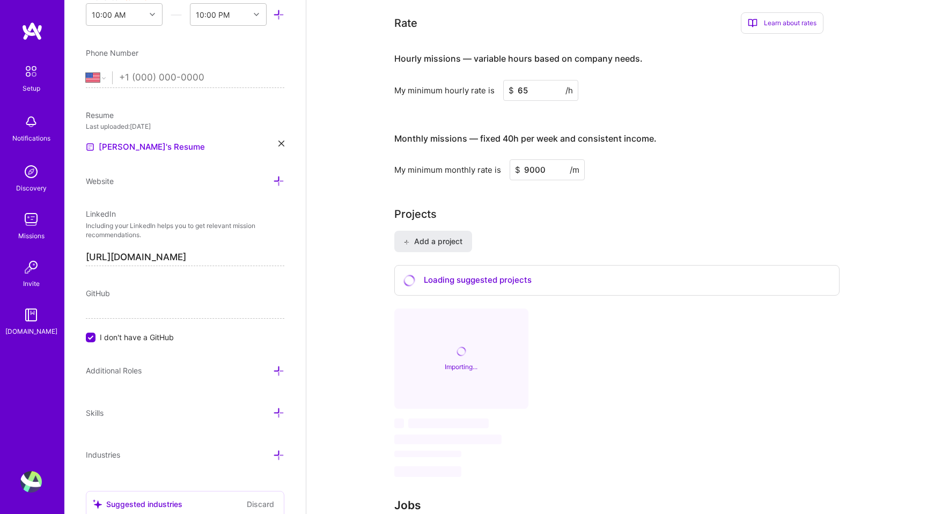
type input "9000"
click at [552, 265] on div "Loading suggested projects" at bounding box center [616, 280] width 445 height 31
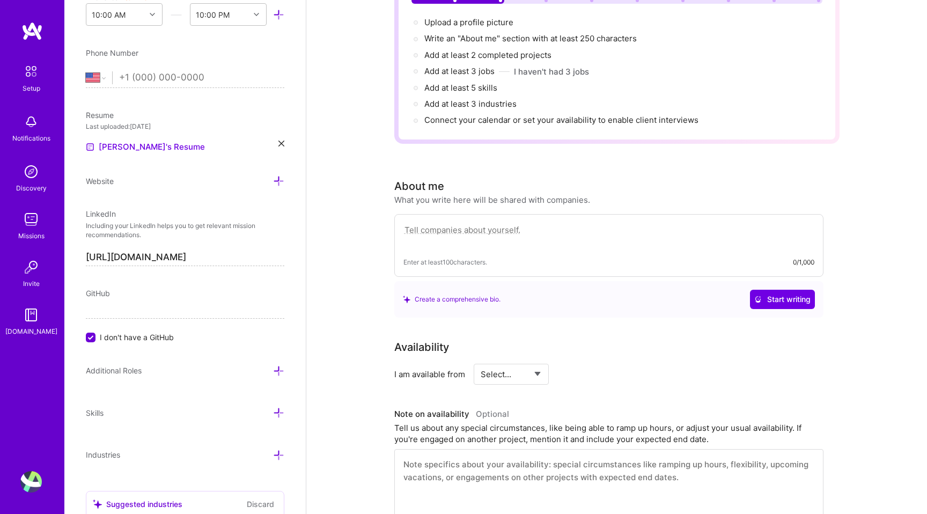
scroll to position [0, 0]
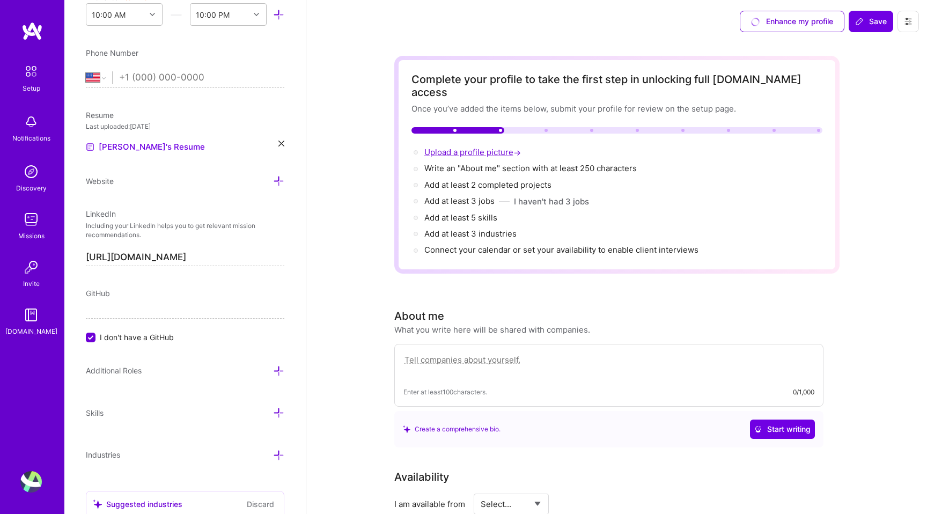
click at [484, 147] on span "Upload a profile picture →" at bounding box center [473, 152] width 99 height 10
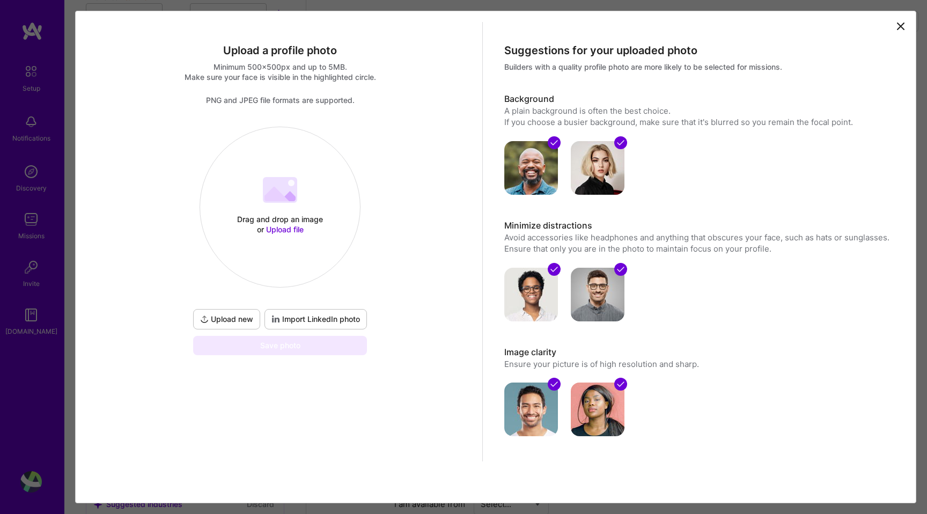
click at [899, 27] on icon at bounding box center [900, 26] width 6 height 6
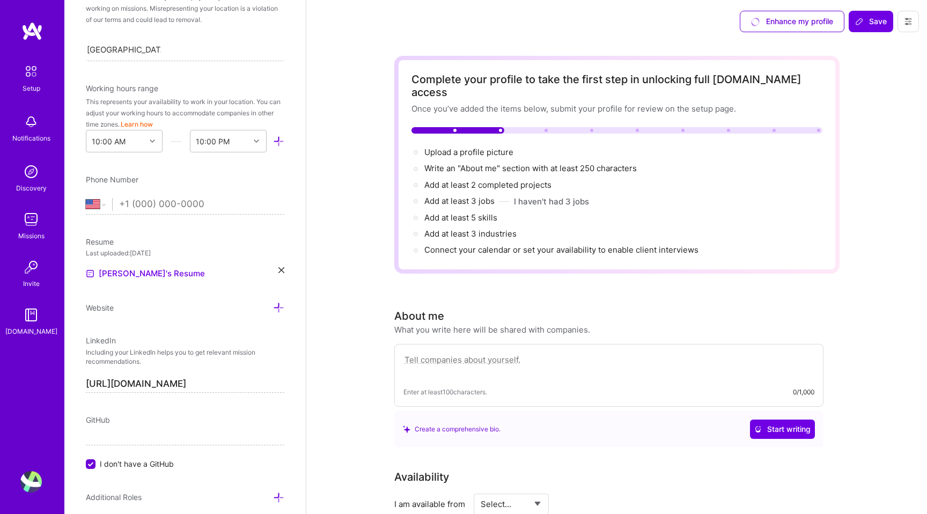
click at [774, 23] on div "Enhance my profile" at bounding box center [792, 21] width 105 height 21
click at [762, 20] on div "Enhance my profile" at bounding box center [792, 21] width 105 height 21
